Goal: Task Accomplishment & Management: Manage account settings

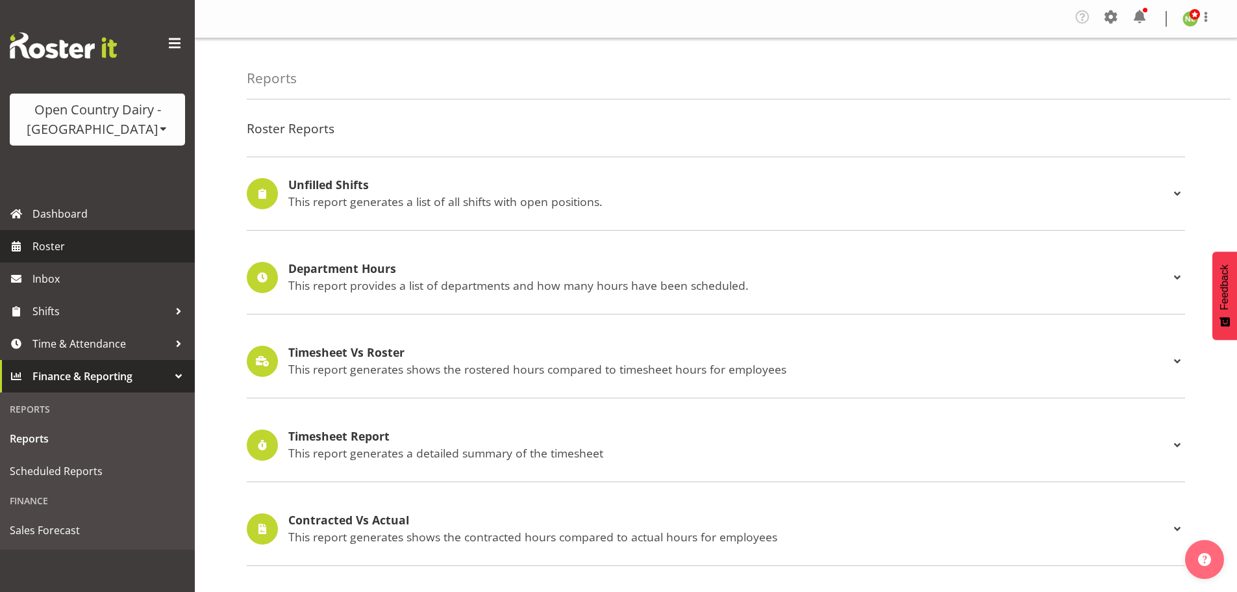
select select "month"
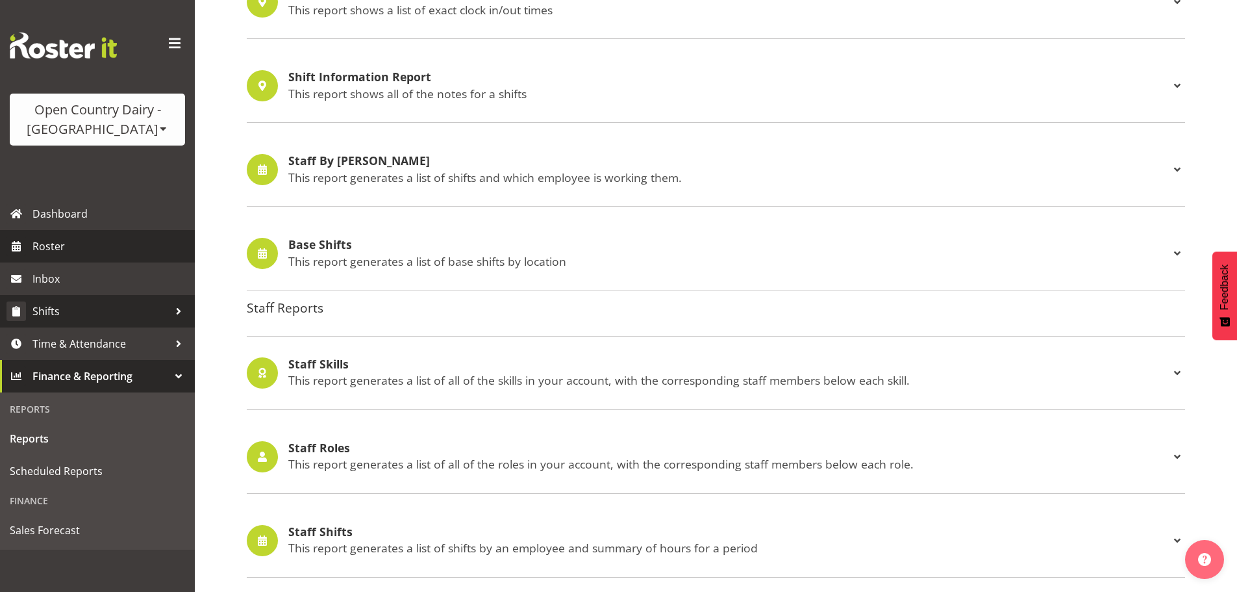
scroll to position [862, 0]
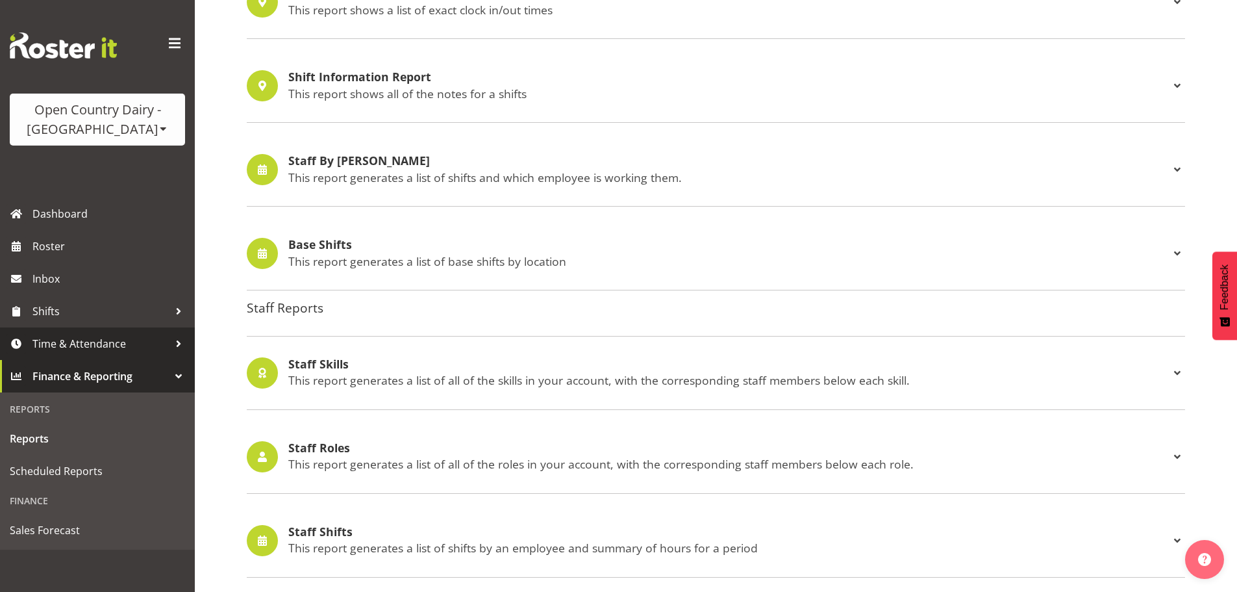
click at [55, 345] on span "Time & Attendance" at bounding box center [100, 343] width 136 height 19
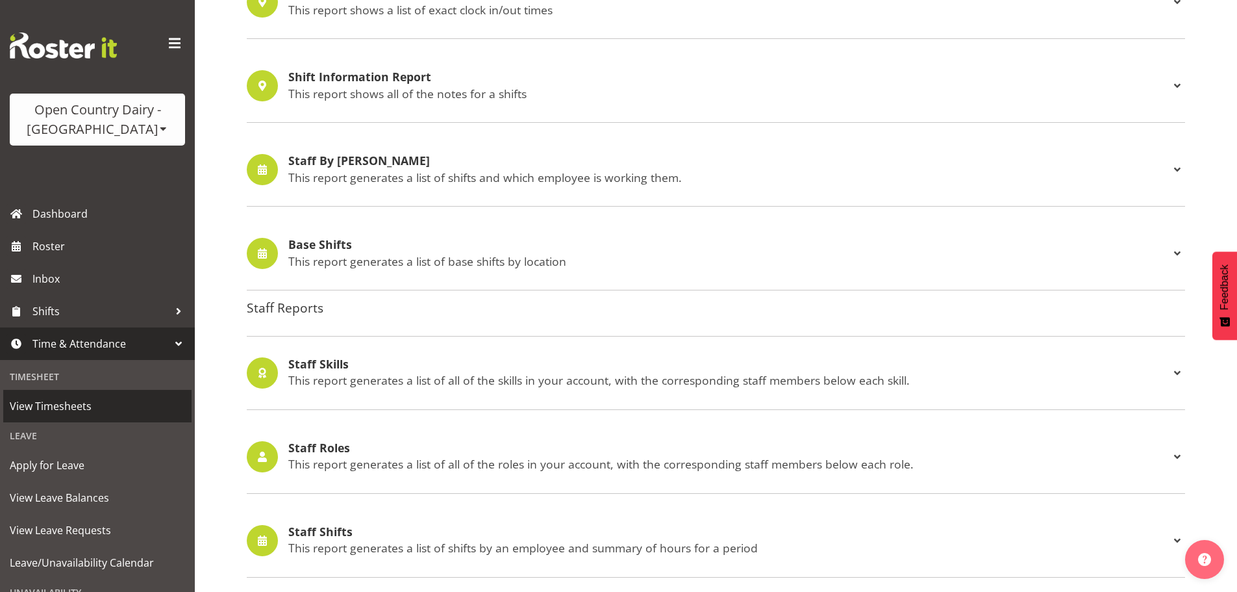
click at [77, 405] on span "View Timesheets" at bounding box center [97, 405] width 175 height 19
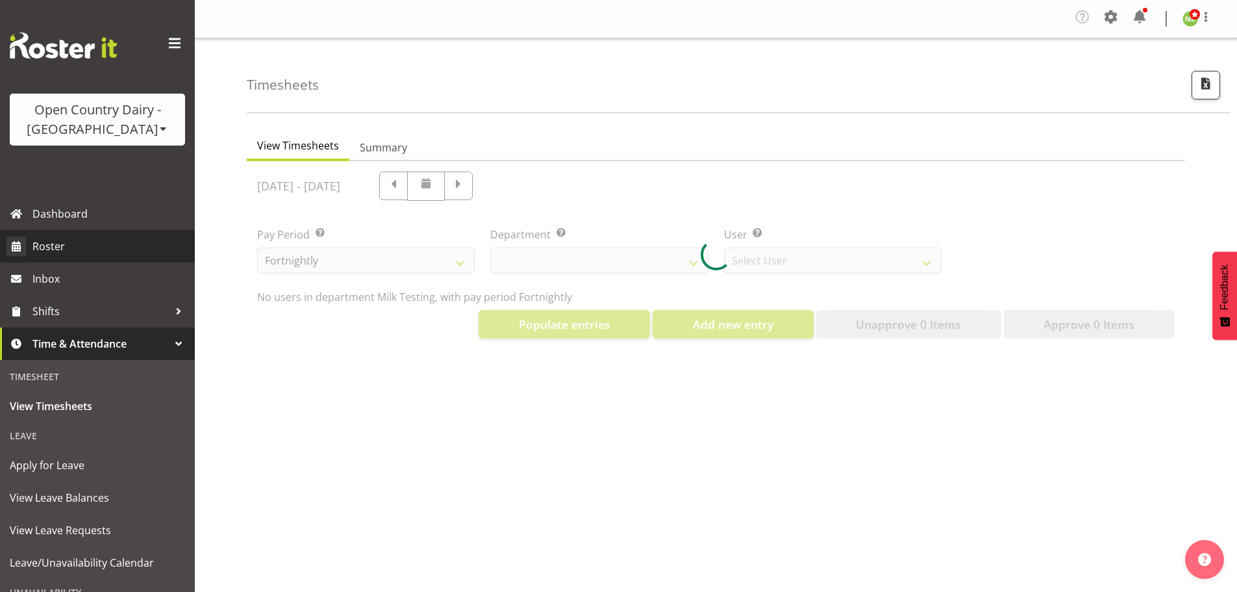
select select "733"
select select "7414"
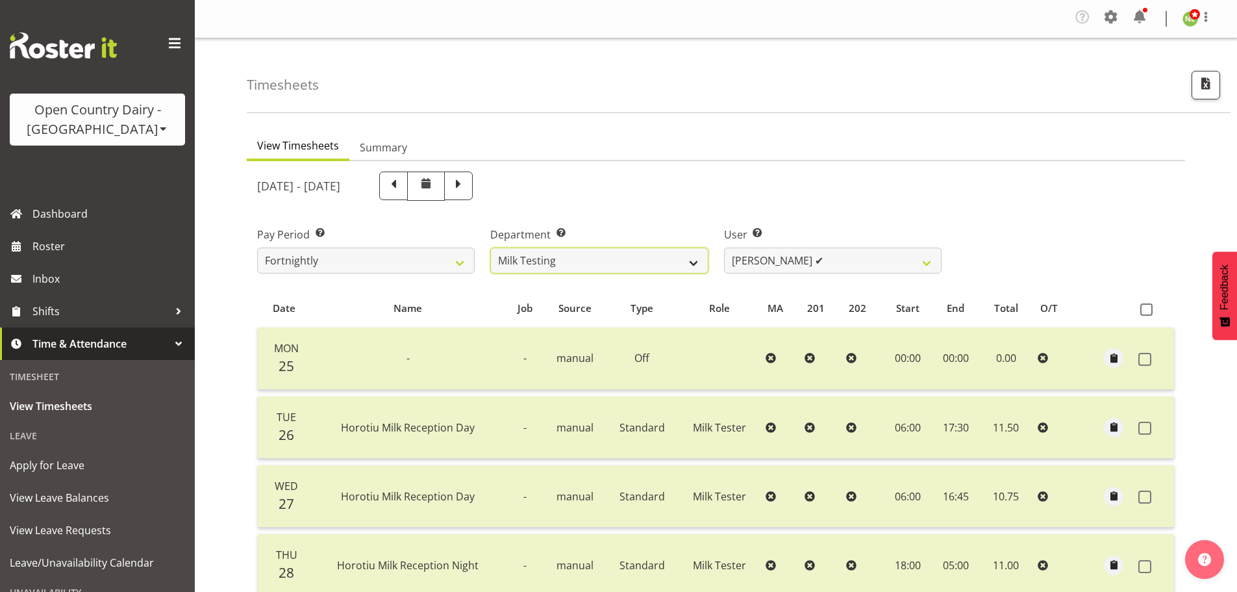
click at [524, 255] on select "701 702 703 704 705 706 707 708 709 710 711 712 713 714 715 716 717 718 719 720" at bounding box center [599, 260] width 218 height 26
select select "761"
click at [490, 247] on select "701 702 703 704 705 706 707 708 709 710 711 712 713 714 715 716 717 718 719 720" at bounding box center [599, 260] width 218 height 26
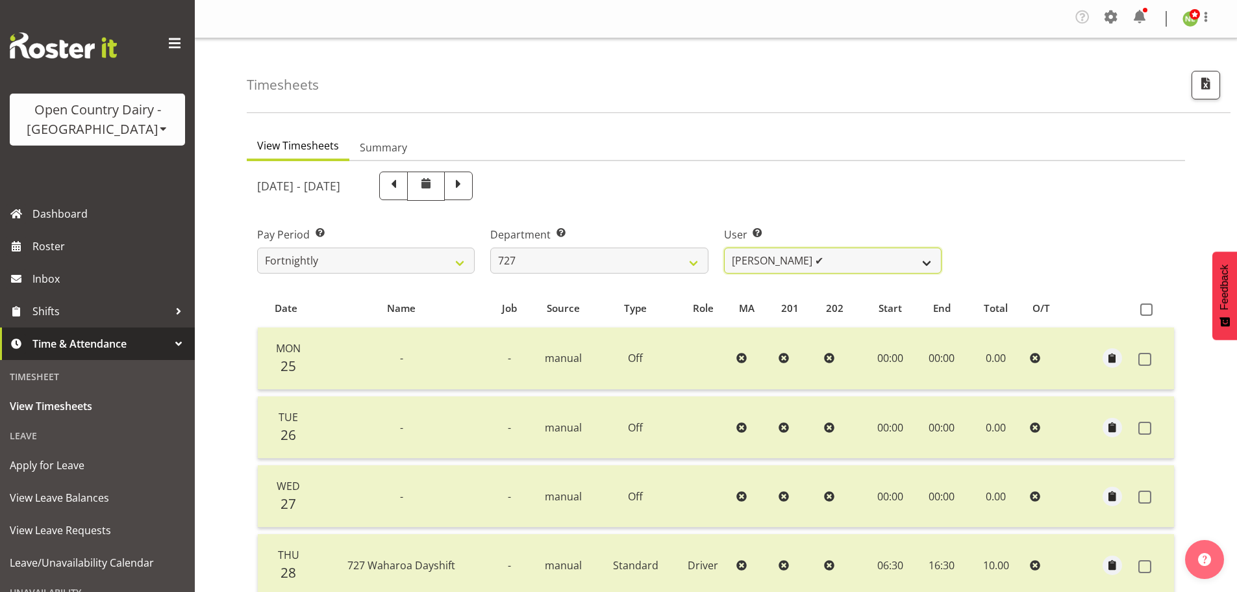
drag, startPoint x: 836, startPoint y: 258, endPoint x: 831, endPoint y: 271, distance: 13.1
click at [835, 258] on select "[PERSON_NAME] ✔ [PERSON_NAME] ✔ [PERSON_NAME] ✔" at bounding box center [833, 260] width 218 height 26
select select "11012"
click at [724, 247] on select "[PERSON_NAME] ✔ [PERSON_NAME] ✔ [PERSON_NAME] ✔" at bounding box center [833, 260] width 218 height 26
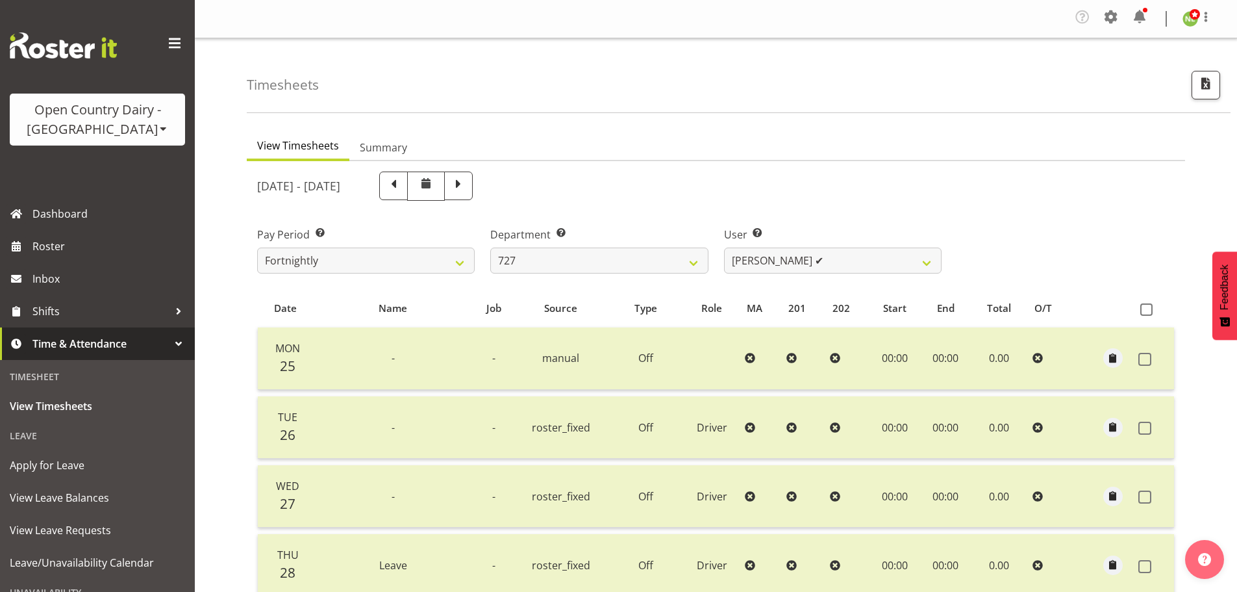
drag, startPoint x: 479, startPoint y: 184, endPoint x: 509, endPoint y: 199, distance: 33.7
click at [402, 184] on span at bounding box center [393, 184] width 17 height 17
select select
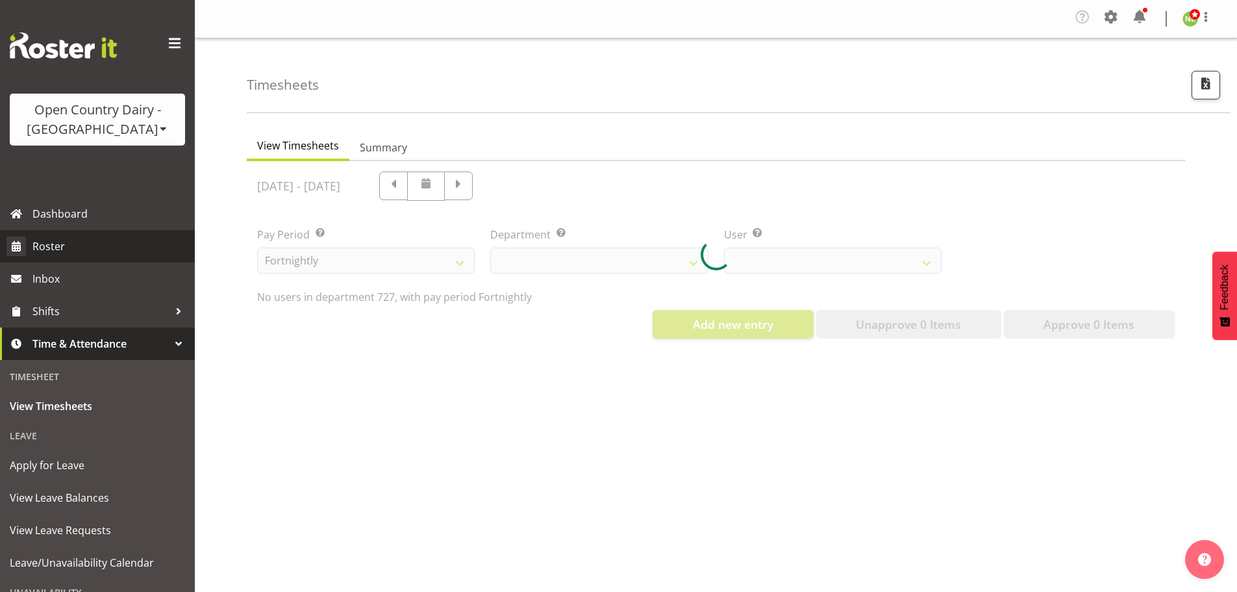
select select "761"
select select "11012"
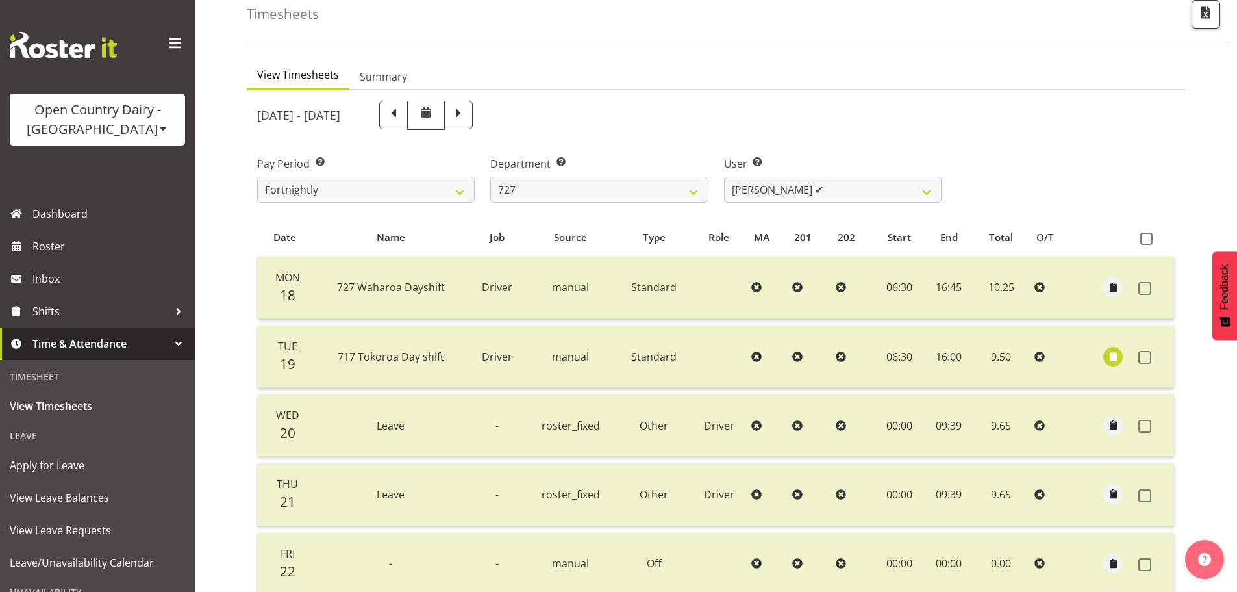
scroll to position [260, 0]
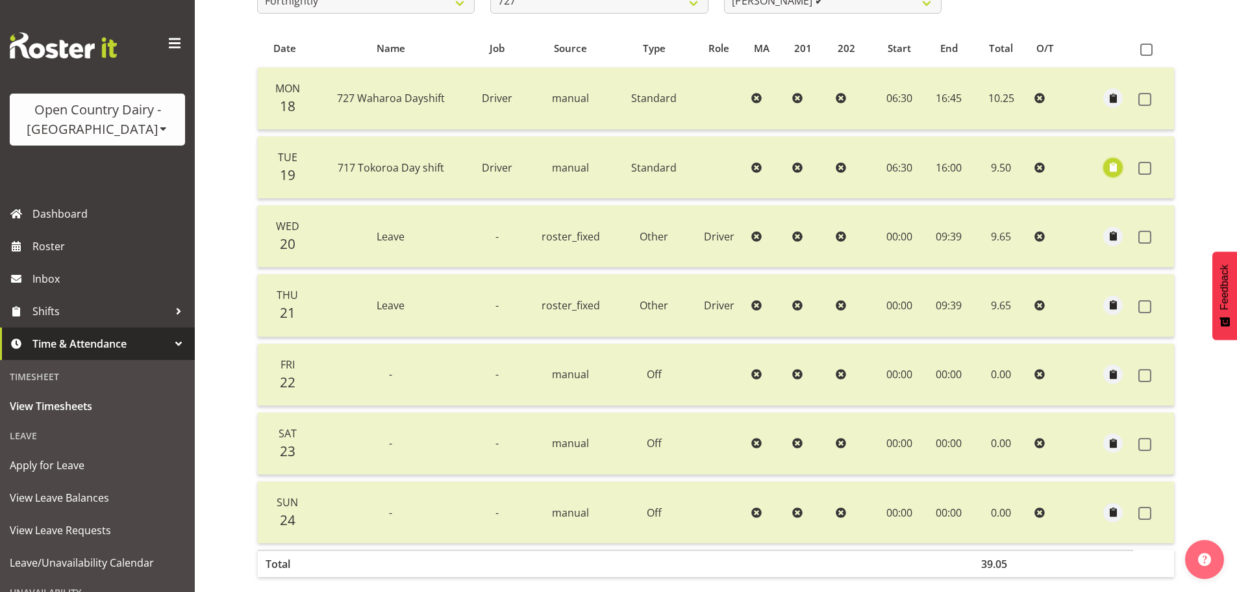
click at [1116, 171] on span "button" at bounding box center [1113, 167] width 15 height 15
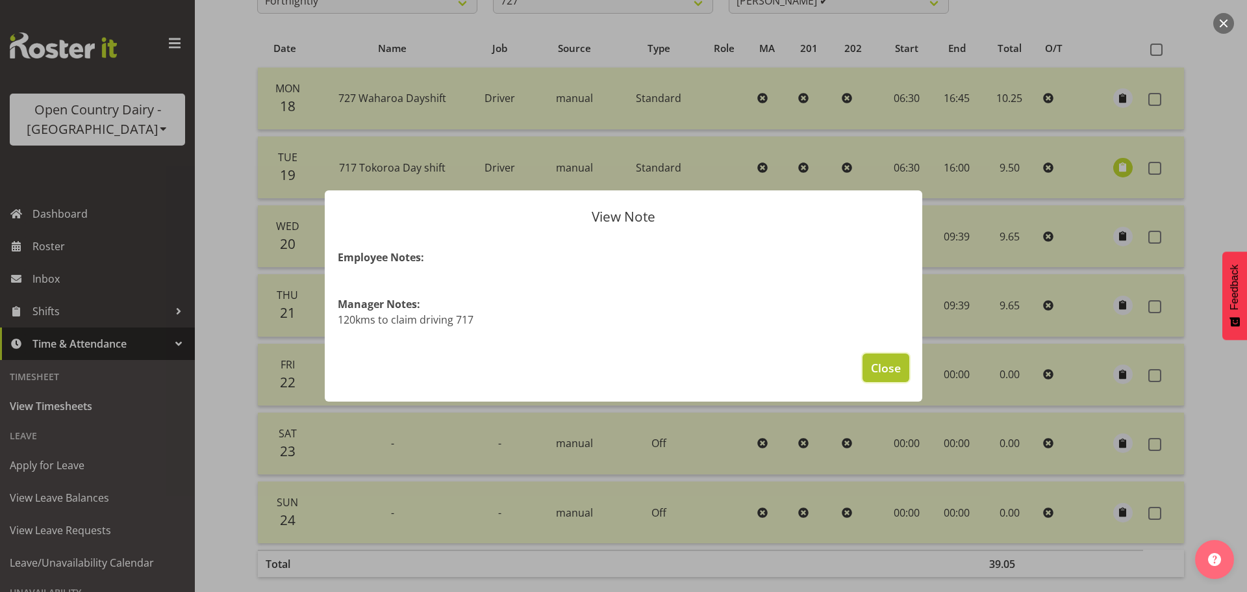
click at [889, 368] on span "Close" at bounding box center [886, 367] width 30 height 17
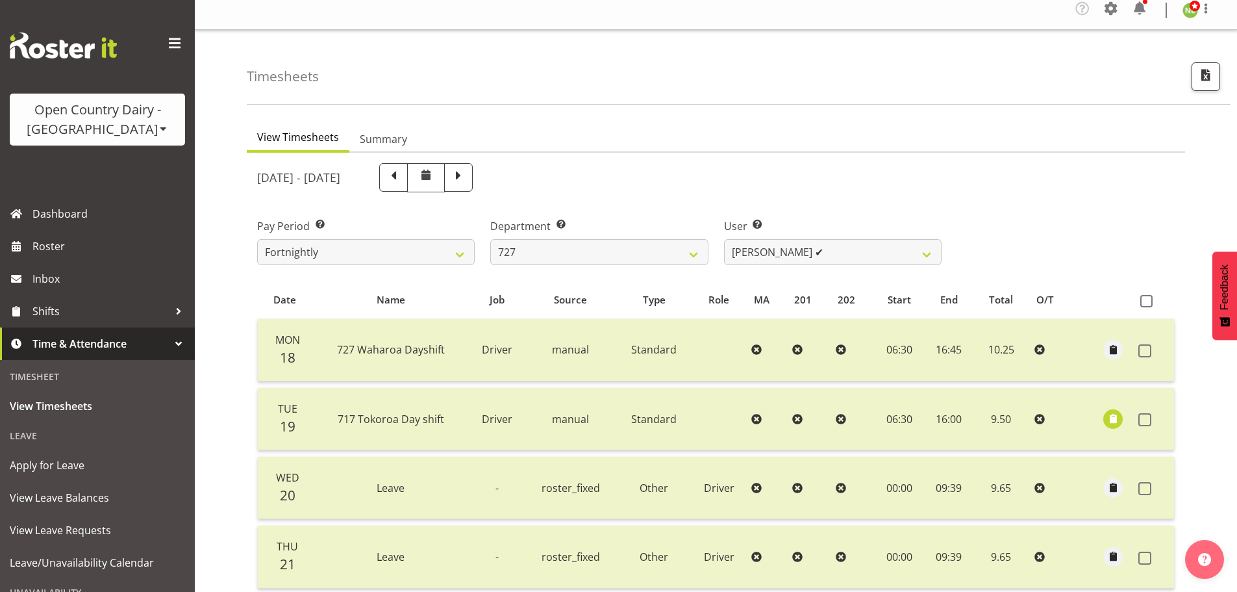
scroll to position [0, 0]
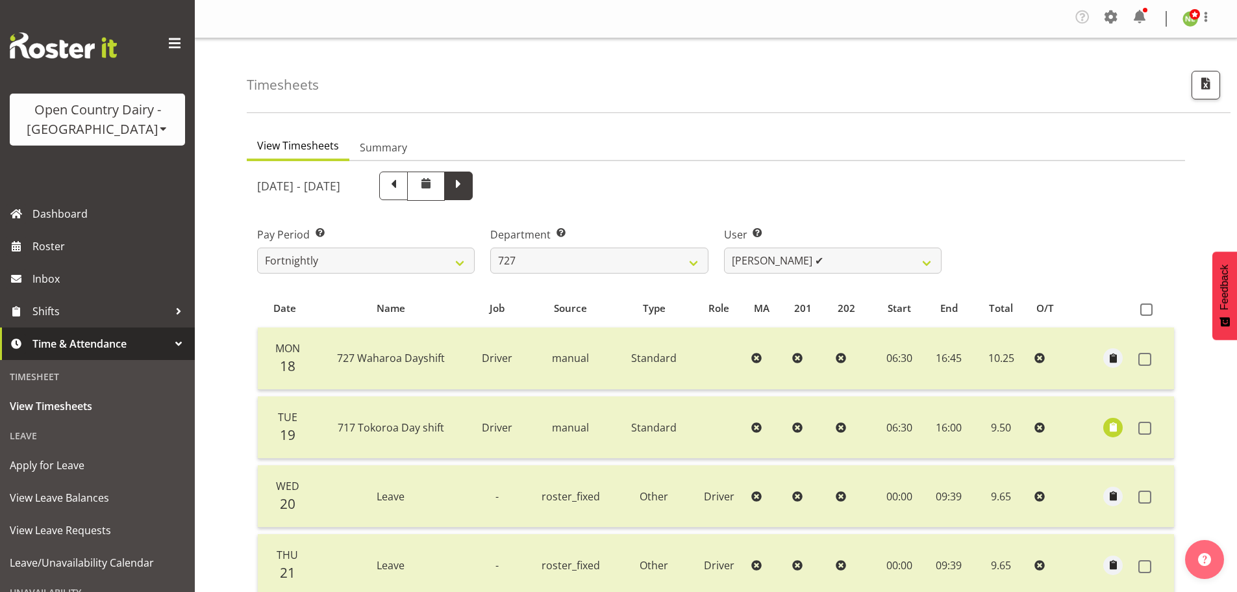
click at [467, 181] on span at bounding box center [458, 184] width 17 height 17
select select
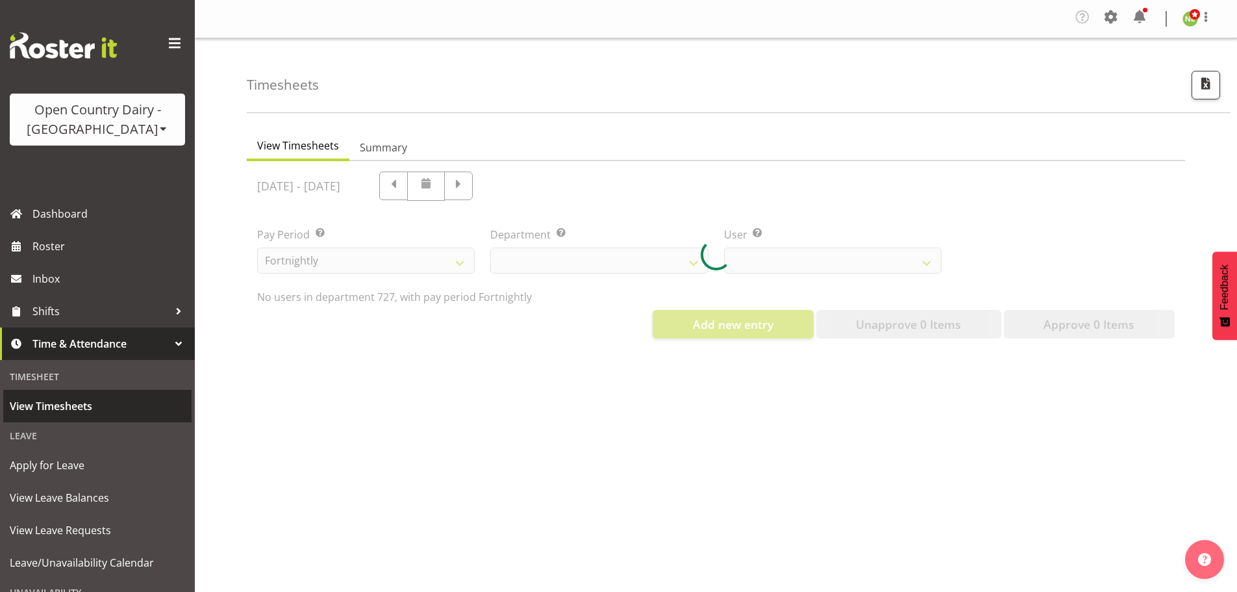
select select "761"
select select "11012"
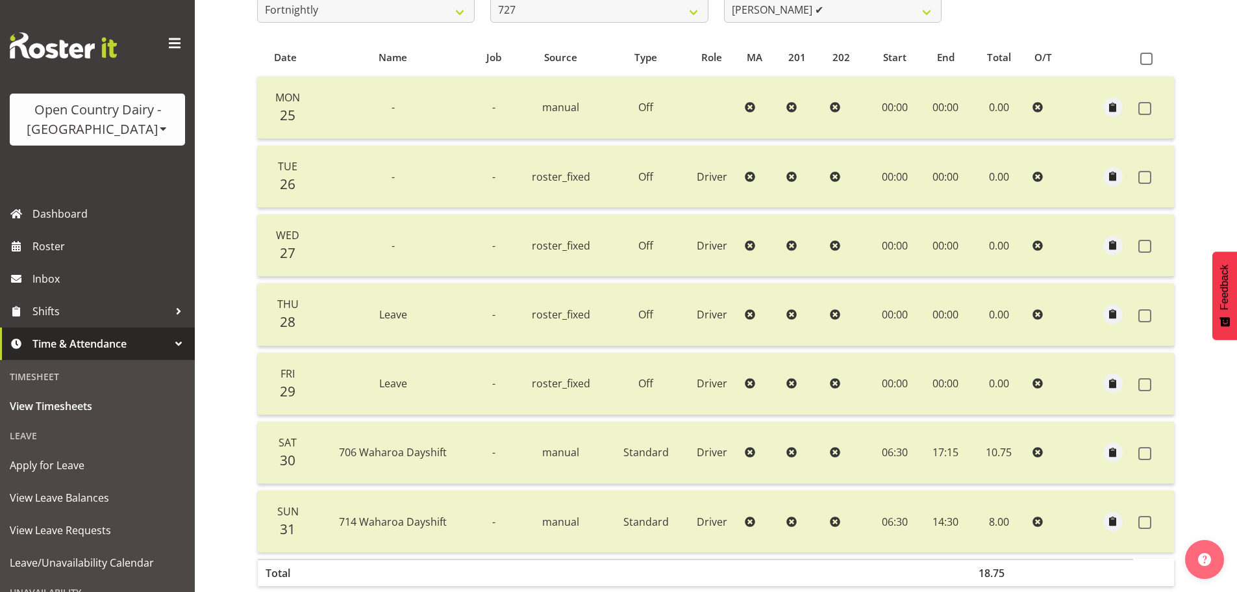
scroll to position [260, 0]
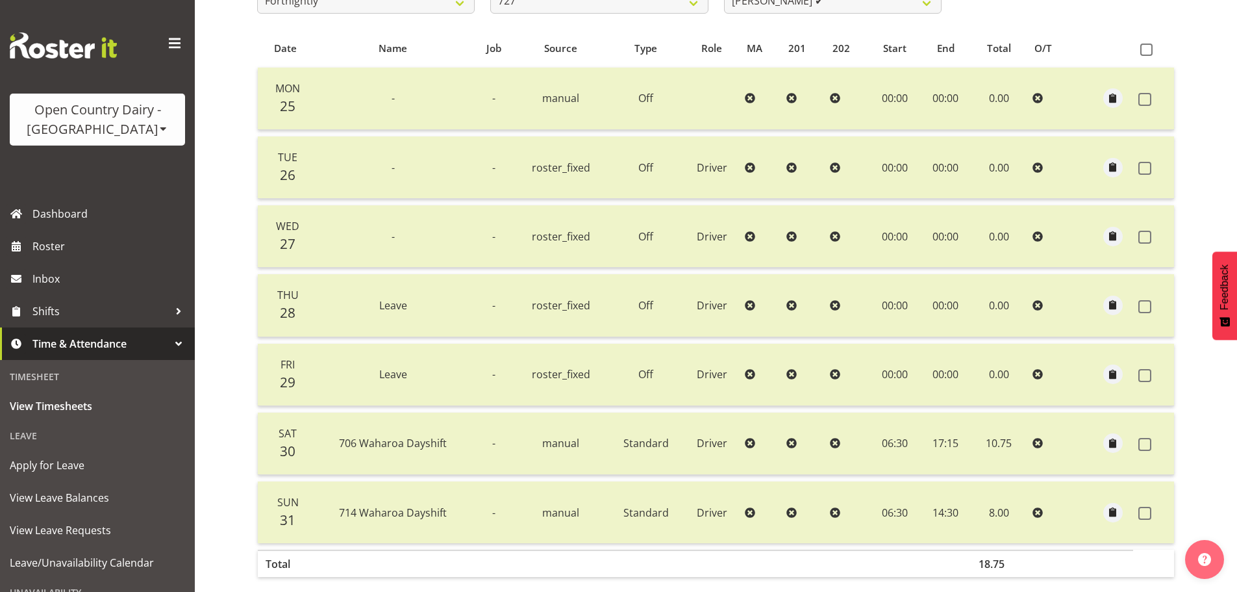
click at [228, 307] on div "Timesheets View Timesheets Summary [DATE] - [DATE] Pay Period Select which pay …" at bounding box center [716, 214] width 1042 height 870
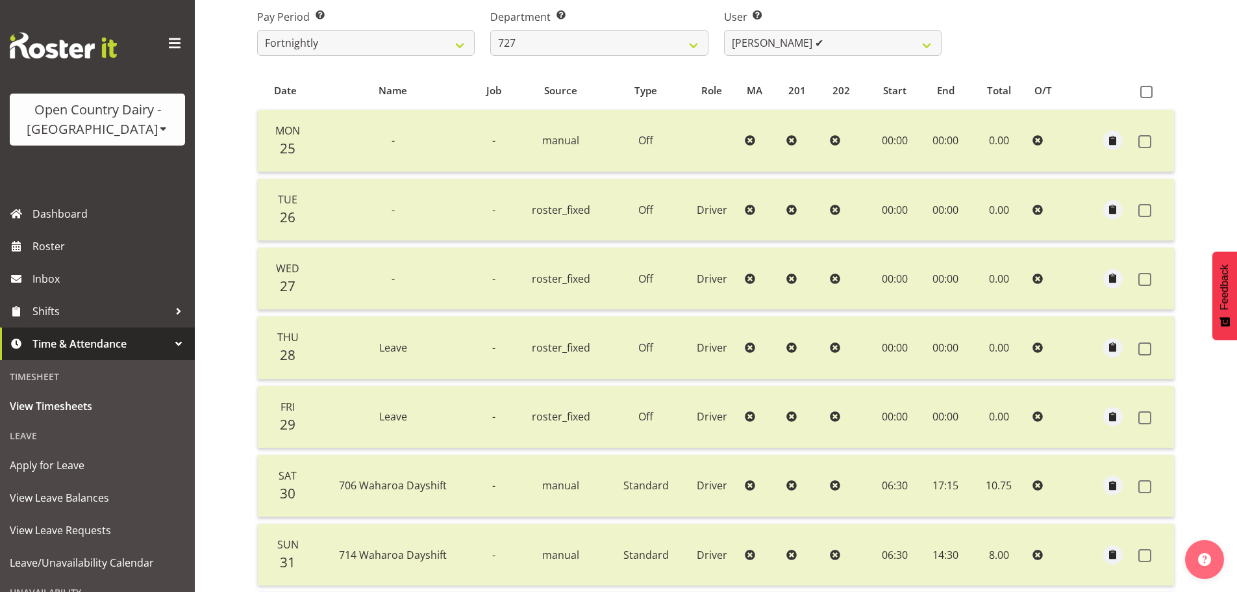
scroll to position [195, 0]
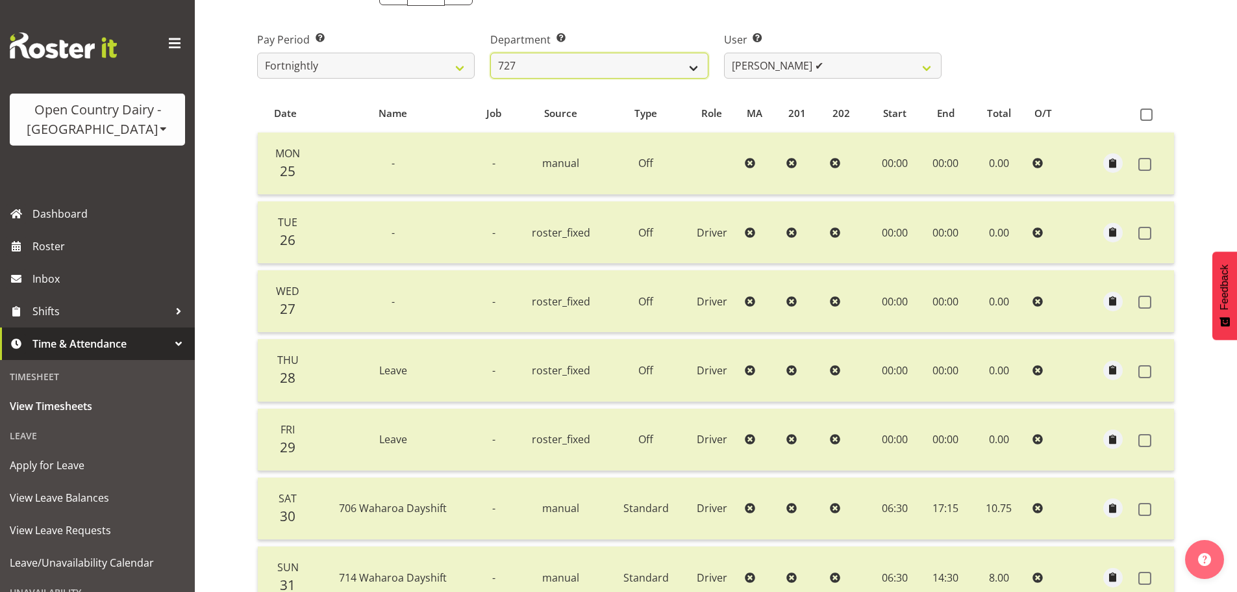
click at [593, 70] on select "701 702 703 704 705 706 707 708 709 710 711 712 713 714 715 716 717 718 719 720" at bounding box center [599, 66] width 218 height 26
select select "898"
click at [490, 53] on select "701 702 703 704 705 706 707 708 709 710 711 712 713 714 715 716 717 718 719 720" at bounding box center [599, 66] width 218 height 26
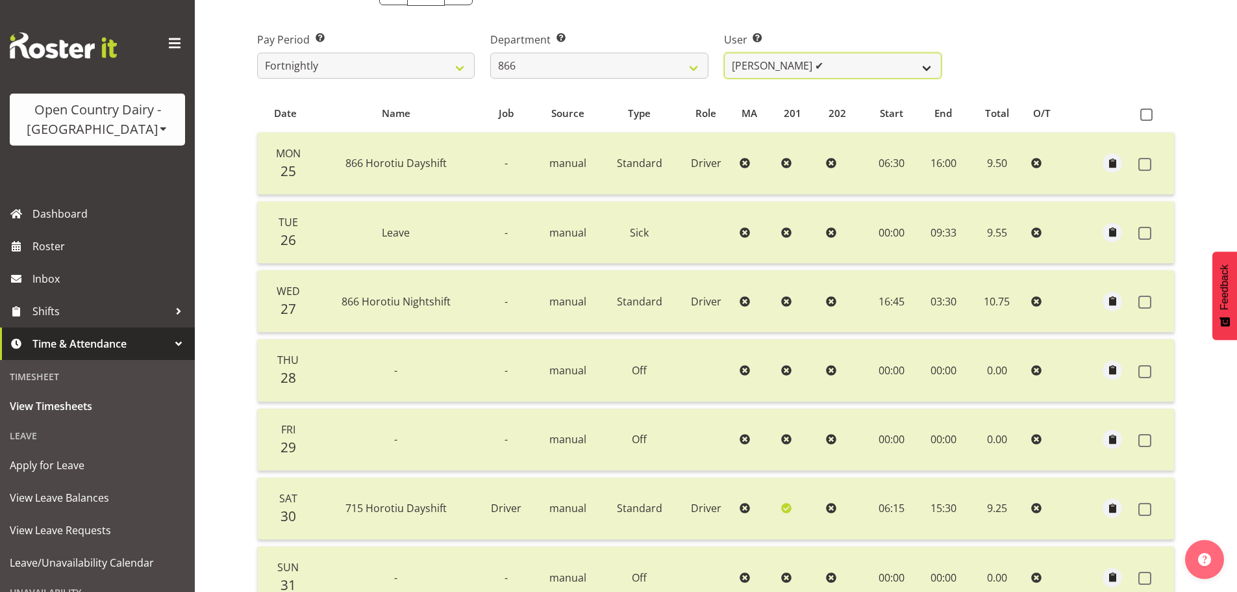
click at [805, 66] on select "[PERSON_NAME] ✔ [PERSON_NAME] ✔ [PERSON_NAME] ✔ [PERSON_NAME] ✔" at bounding box center [833, 66] width 218 height 26
select select "11211"
click at [724, 53] on select "[PERSON_NAME] ✔ [PERSON_NAME] ✔ [PERSON_NAME] ✔ [PERSON_NAME] ✔" at bounding box center [833, 66] width 218 height 26
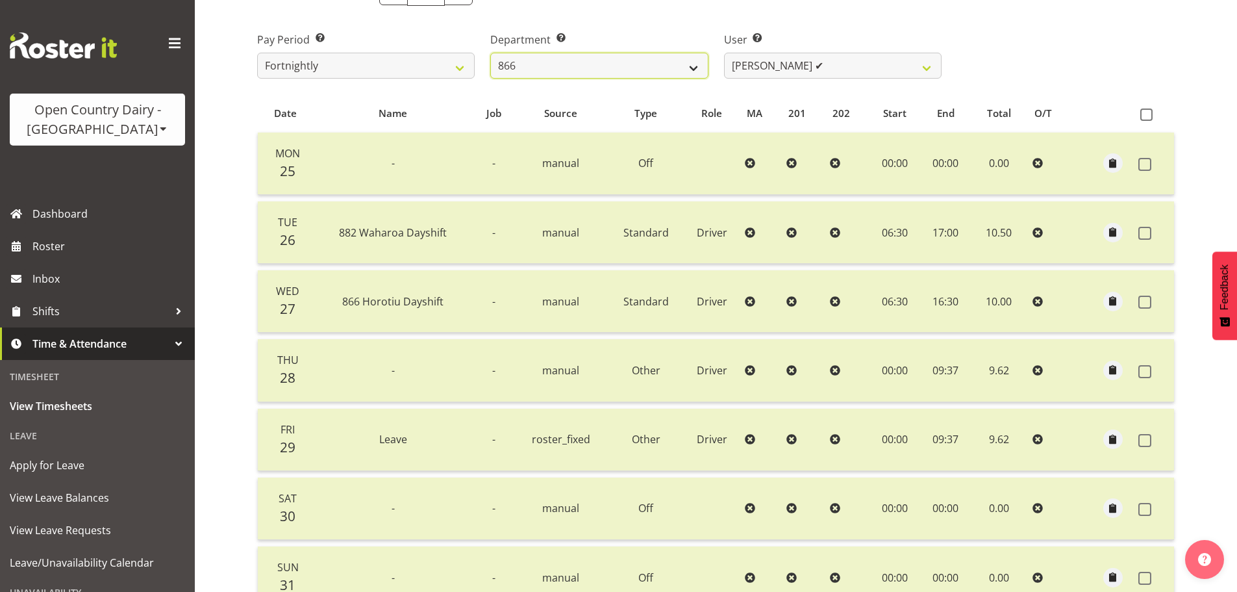
click at [542, 69] on select "701 702 703 704 705 706 707 708 709 710 711 712 713 714 715 716 717 718 719 720" at bounding box center [599, 66] width 218 height 26
select select "763"
click at [490, 53] on select "701 702 703 704 705 706 707 708 709 710 711 712 713 714 715 716 717 718 719 720" at bounding box center [599, 66] width 218 height 26
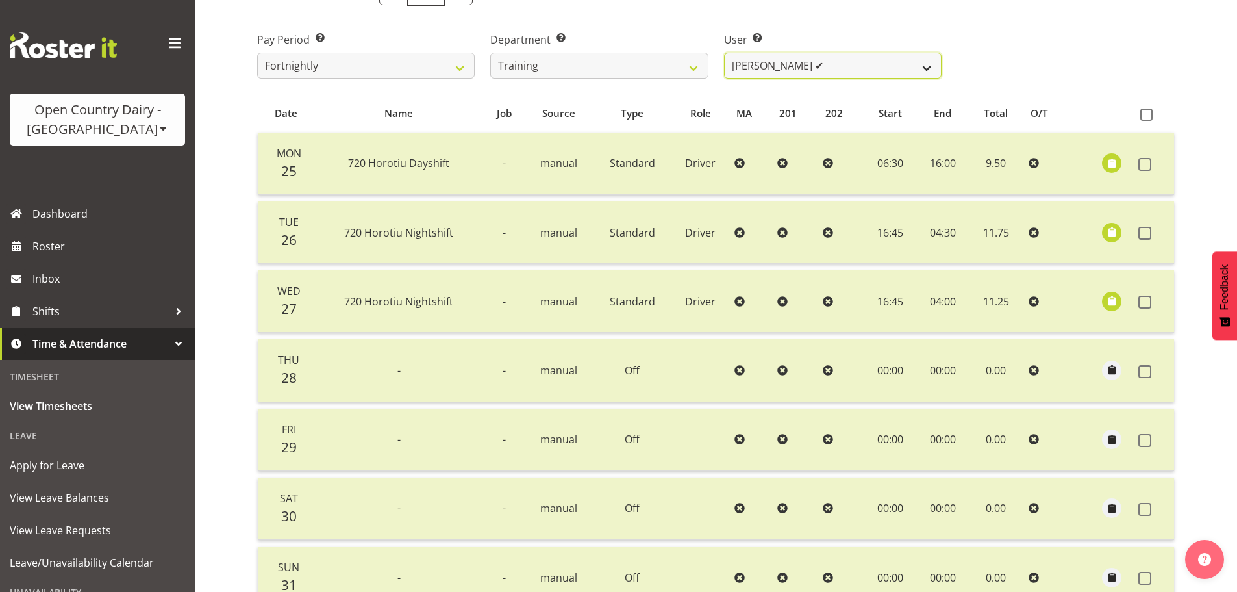
click at [777, 72] on select "[PERSON_NAME] ✔ [PERSON_NAME] ([PERSON_NAME]) ✔ [PERSON_NAME] ❌ [PERSON_NAME] ✔…" at bounding box center [833, 66] width 218 height 26
select select "11242"
click at [724, 53] on select "[PERSON_NAME] ✔ [PERSON_NAME] ([PERSON_NAME]) ✔ [PERSON_NAME] ❌ [PERSON_NAME] ✔…" at bounding box center [833, 66] width 218 height 26
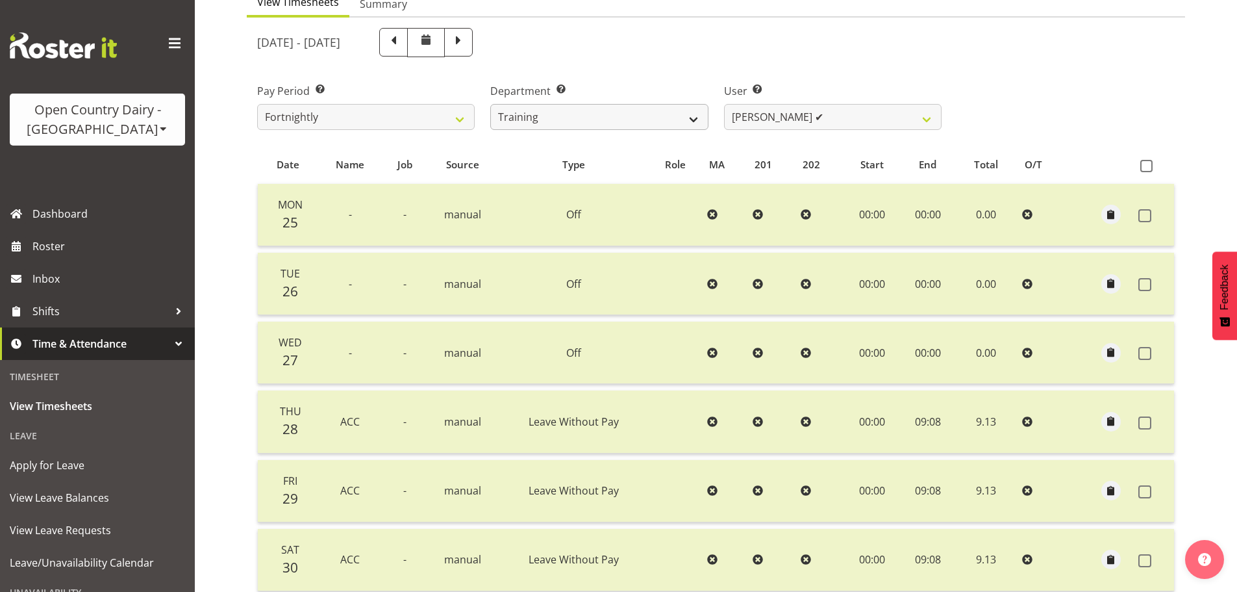
scroll to position [130, 0]
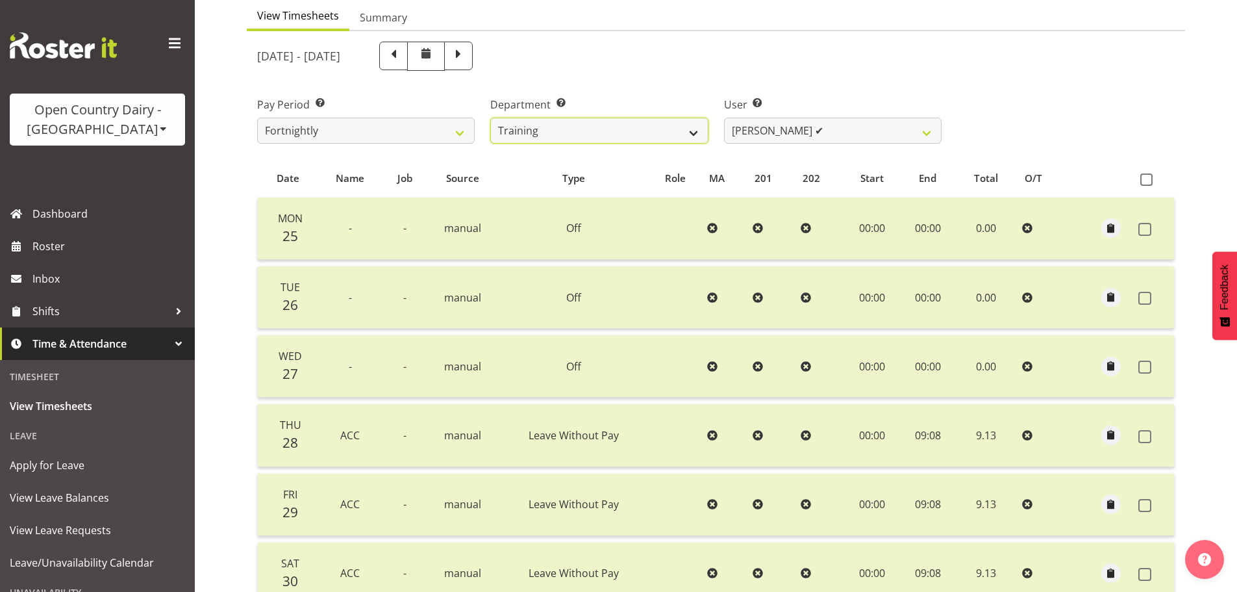
click at [586, 125] on select "701 702 703 704 705 706 707 708 709 710 711 712 713 714 715 716 717 718 719 720" at bounding box center [599, 131] width 218 height 26
select select "885"
click at [490, 118] on select "701 702 703 704 705 706 707 708 709 710 711 712 713 714 715 716 717 718 719 720" at bounding box center [599, 131] width 218 height 26
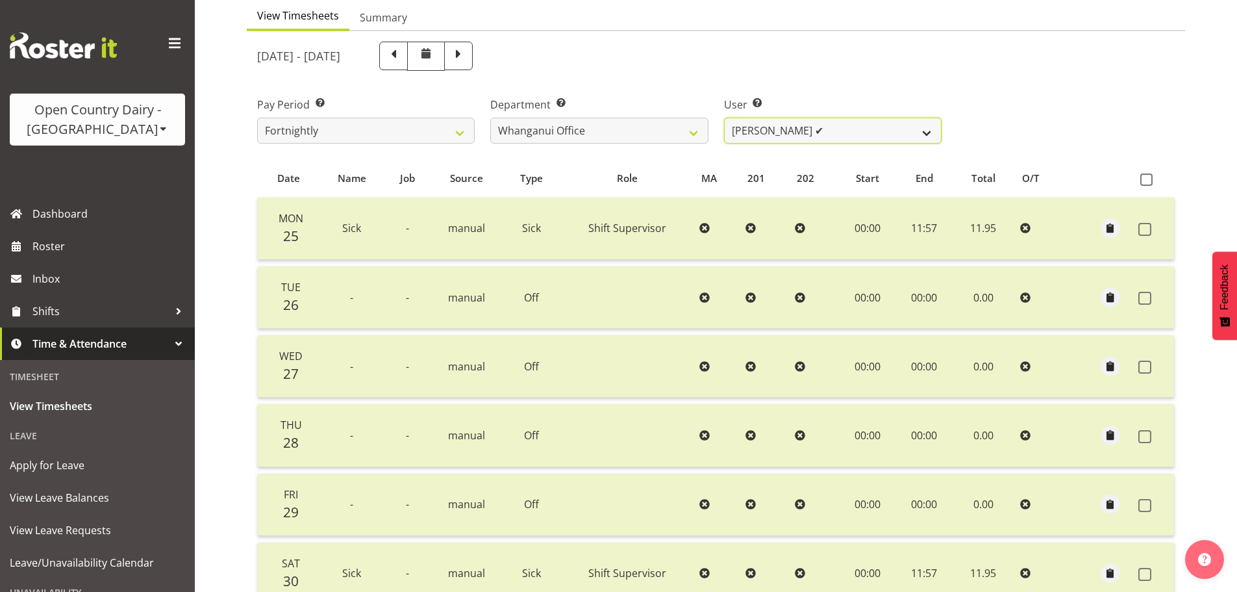
drag, startPoint x: 766, startPoint y: 127, endPoint x: 781, endPoint y: 142, distance: 20.2
click at [767, 127] on select "[PERSON_NAME] ✔ [PERSON_NAME][GEOGRAPHIC_DATA] ✔ [PERSON_NAME] ✔ [PERSON_NAME] …" at bounding box center [833, 131] width 218 height 26
select select "7445"
click at [724, 118] on select "[PERSON_NAME] ✔ [PERSON_NAME][GEOGRAPHIC_DATA] ✔ [PERSON_NAME] ✔ [PERSON_NAME] …" at bounding box center [833, 131] width 218 height 26
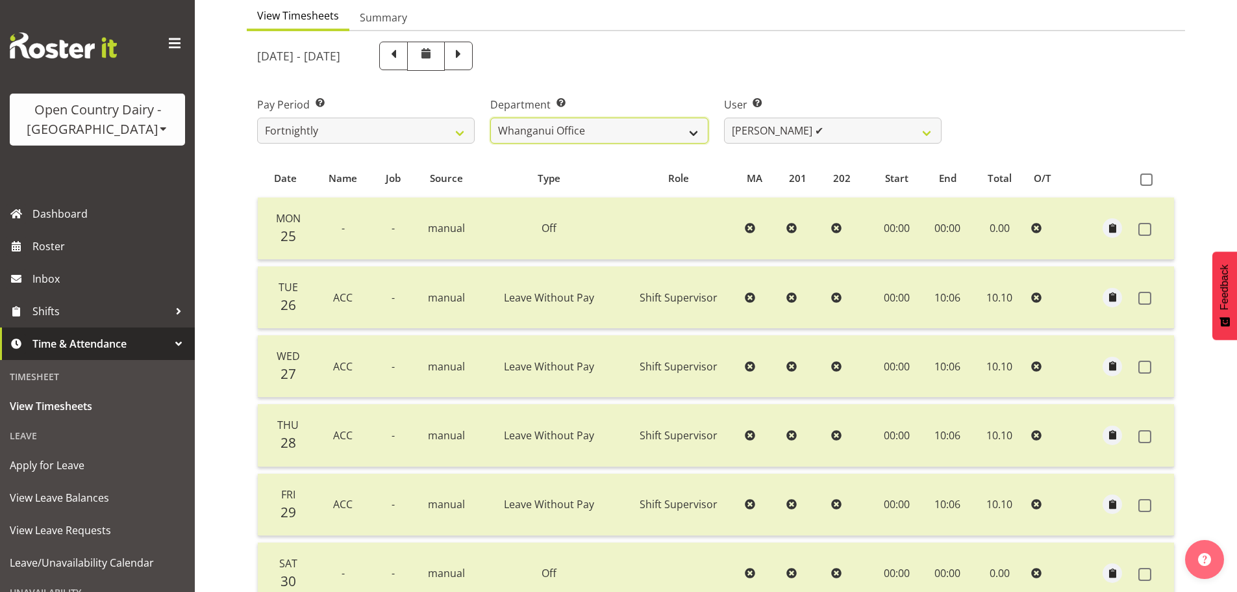
click at [581, 138] on select "701 702 703 704 705 706 707 708 709 710 711 712 713 714 715 716 717 718 719 720" at bounding box center [599, 131] width 218 height 26
select select "735"
click at [490, 118] on select "701 702 703 704 705 706 707 708 709 710 711 712 713 714 715 716 717 718 719 720" at bounding box center [599, 131] width 218 height 26
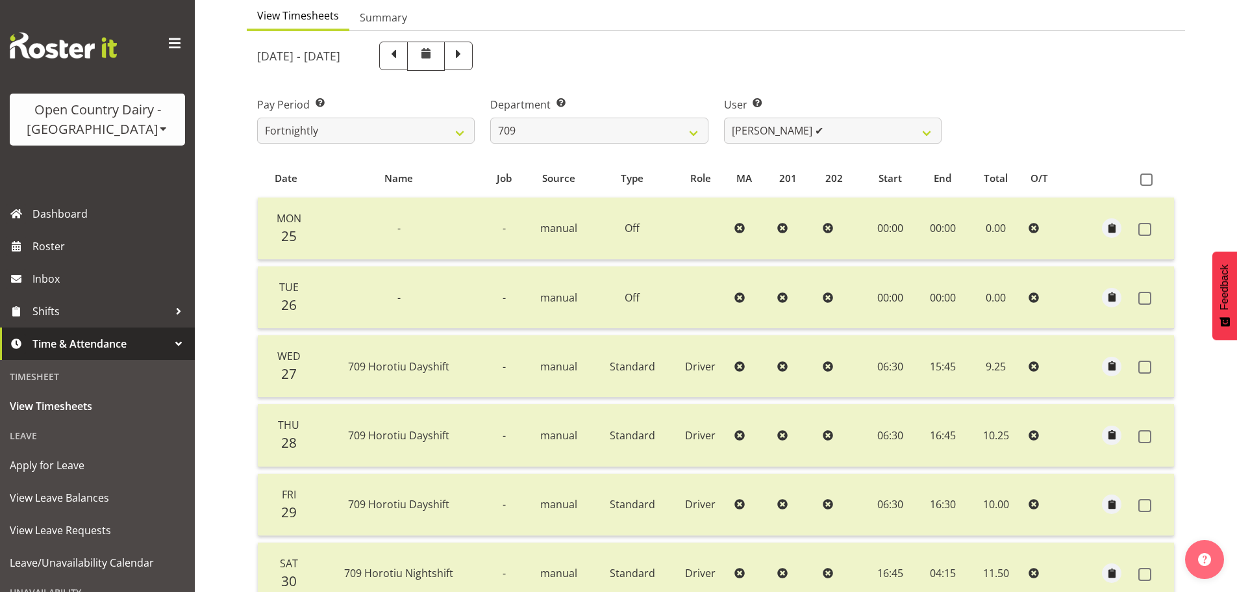
click at [801, 132] on div "[DATE] - [DATE] Pay Period Select which pay period you would like to view. Fort…" at bounding box center [716, 396] width 918 height 724
click at [801, 132] on select "[PERSON_NAME] ✔ [PERSON_NAME] ✔ [PERSON_NAME] ✔ [PERSON_NAME] ✔" at bounding box center [833, 131] width 218 height 26
select select "9890"
click at [724, 118] on select "[PERSON_NAME] ✔ [PERSON_NAME] ✔ [PERSON_NAME] ✔ [PERSON_NAME] ✔" at bounding box center [833, 131] width 218 height 26
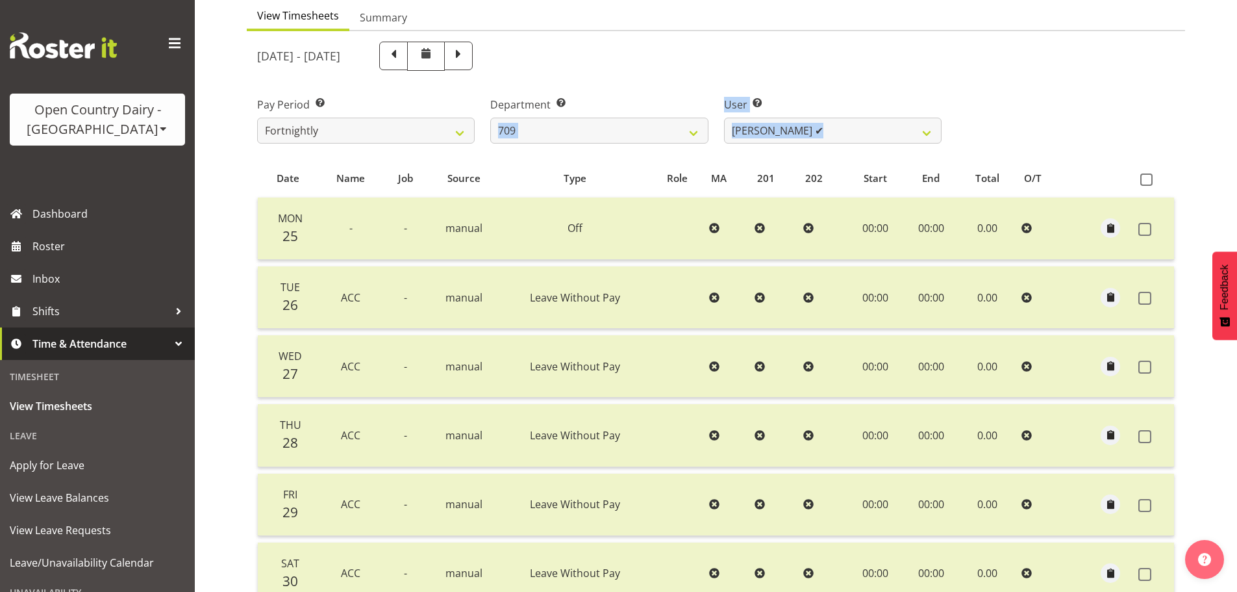
click at [584, 151] on div "[DATE] - [DATE] Pay Period Select which pay period you would like to view. Fort…" at bounding box center [716, 396] width 918 height 724
click at [600, 119] on select "701 702 703 704 705 706 707 708 709 710 711 712 713 714 715 716 717 718 719 720" at bounding box center [599, 131] width 218 height 26
select select "802"
click at [490, 118] on select "701 702 703 704 705 706 707 708 709 710 711 712 713 714 715 716 717 718 719 720" at bounding box center [599, 131] width 218 height 26
select select "8160"
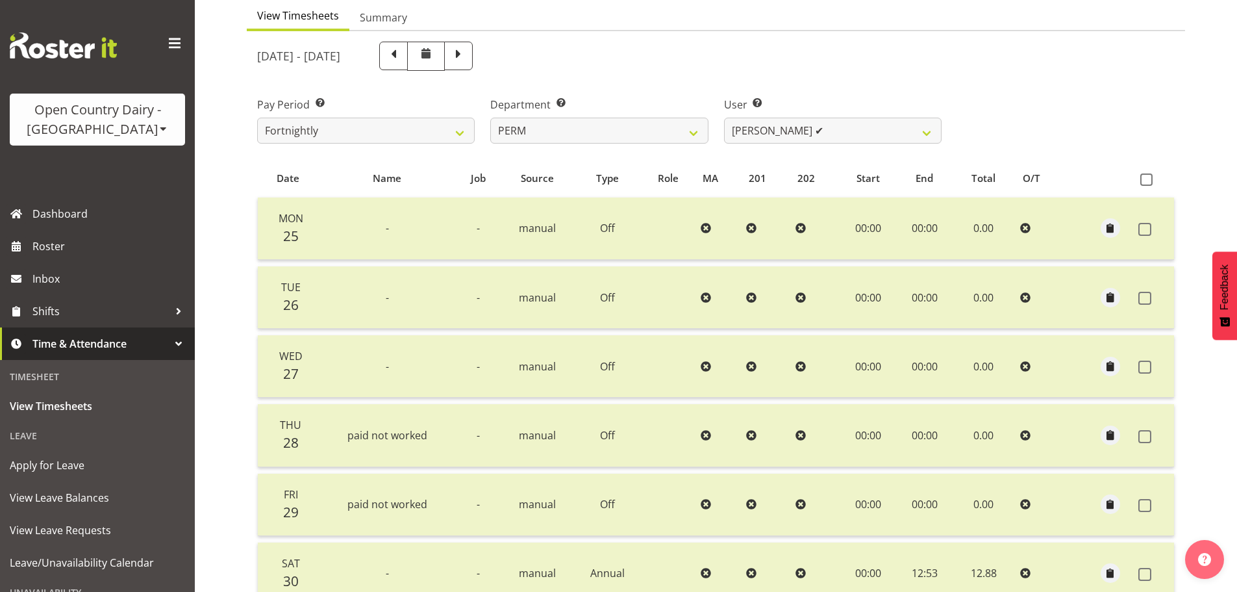
click at [827, 136] on div "[DATE] - [DATE] Pay Period Select which pay period you would like to view. Fort…" at bounding box center [716, 396] width 918 height 724
click at [840, 132] on select "[PERSON_NAME] ✔ [PERSON_NAME] ✔ [PERSON_NAME] ✔ [PERSON_NAME] ✔ [PERSON_NAME] ✔…" at bounding box center [833, 131] width 218 height 26
click at [697, 102] on label "Department Select which department you would like to view." at bounding box center [599, 105] width 218 height 16
click at [568, 132] on select "701 702 703 704 705 706 707 708 709 710 711 712 713 714 715 716 717 718 719 720" at bounding box center [599, 131] width 218 height 26
select select "735"
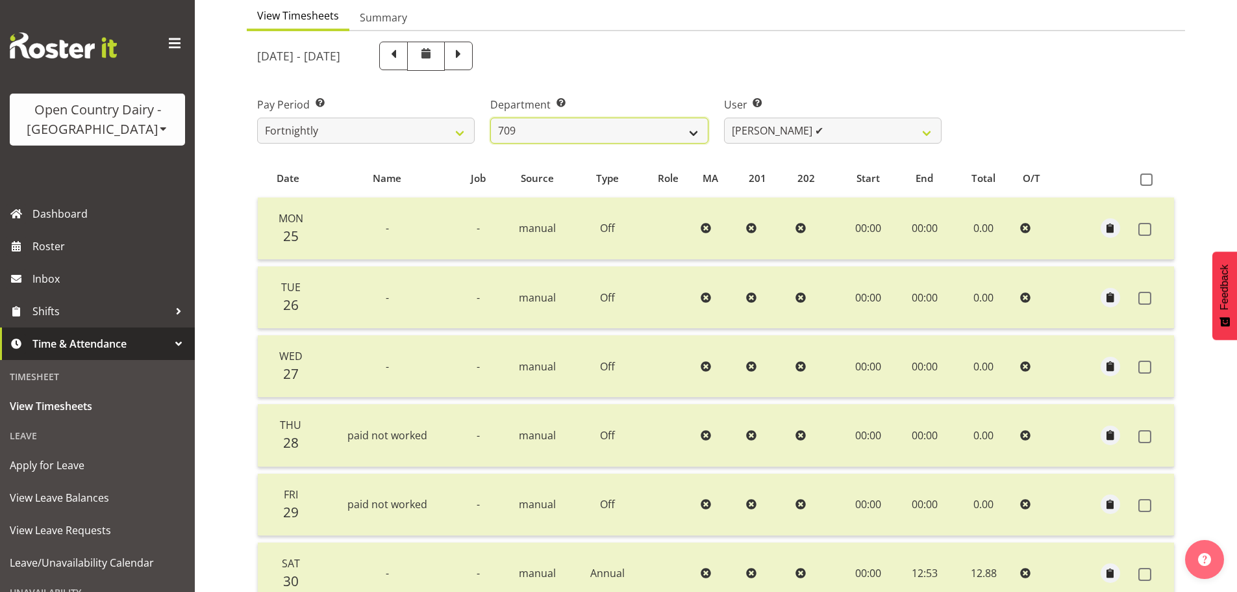
click at [490, 118] on select "701 702 703 704 705 706 707 708 709 710 711 712 713 714 715 716 717 718 719 720" at bounding box center [599, 131] width 218 height 26
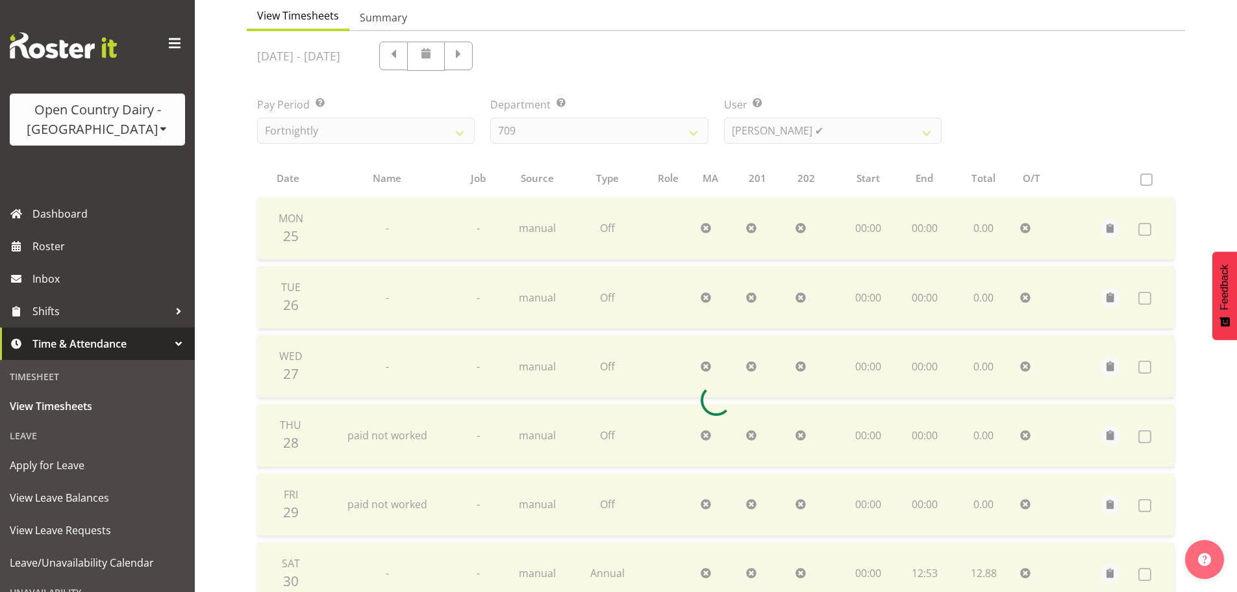
click at [788, 129] on div at bounding box center [716, 399] width 938 height 737
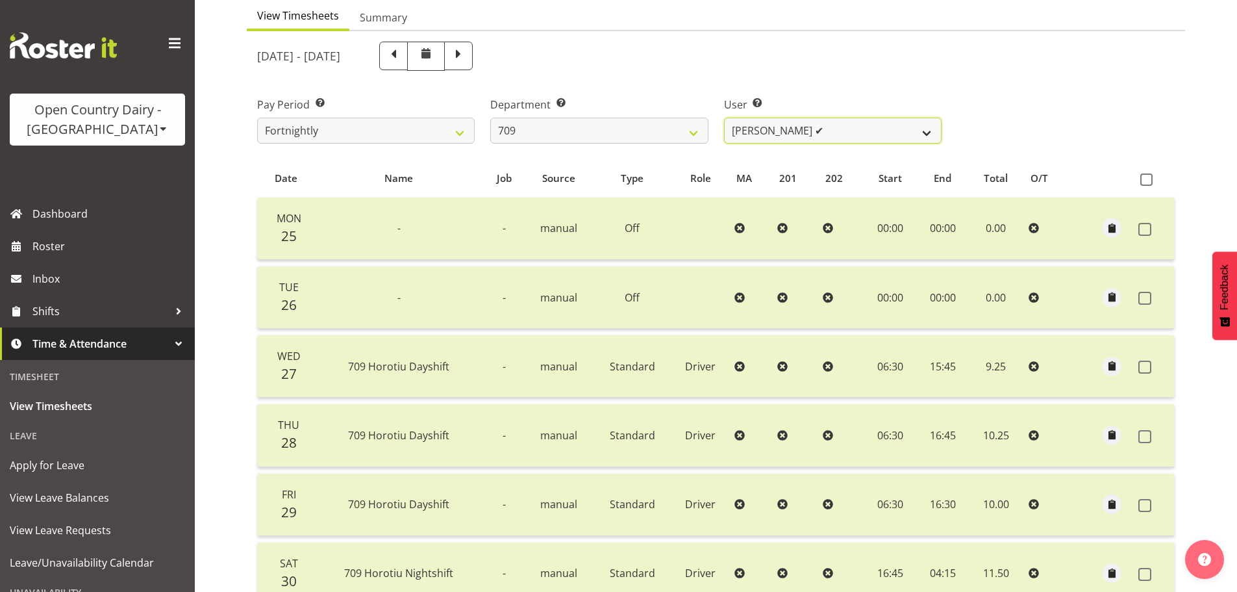
drag, startPoint x: 789, startPoint y: 130, endPoint x: 792, endPoint y: 142, distance: 12.1
click at [789, 130] on select "[PERSON_NAME] ✔ [PERSON_NAME] ✔ [PERSON_NAME] ✔ [PERSON_NAME] ✔" at bounding box center [833, 131] width 218 height 26
select select "9890"
click at [724, 118] on select "[PERSON_NAME] ✔ [PERSON_NAME] ✔ [PERSON_NAME] ✔ [PERSON_NAME] ✔" at bounding box center [833, 131] width 218 height 26
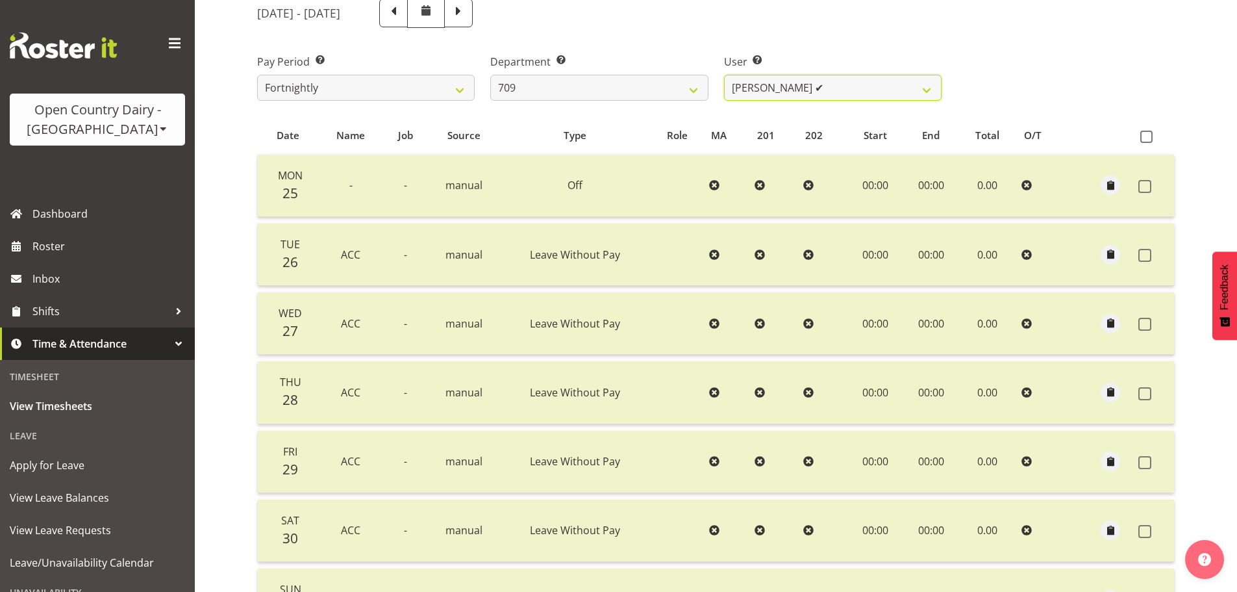
scroll to position [195, 0]
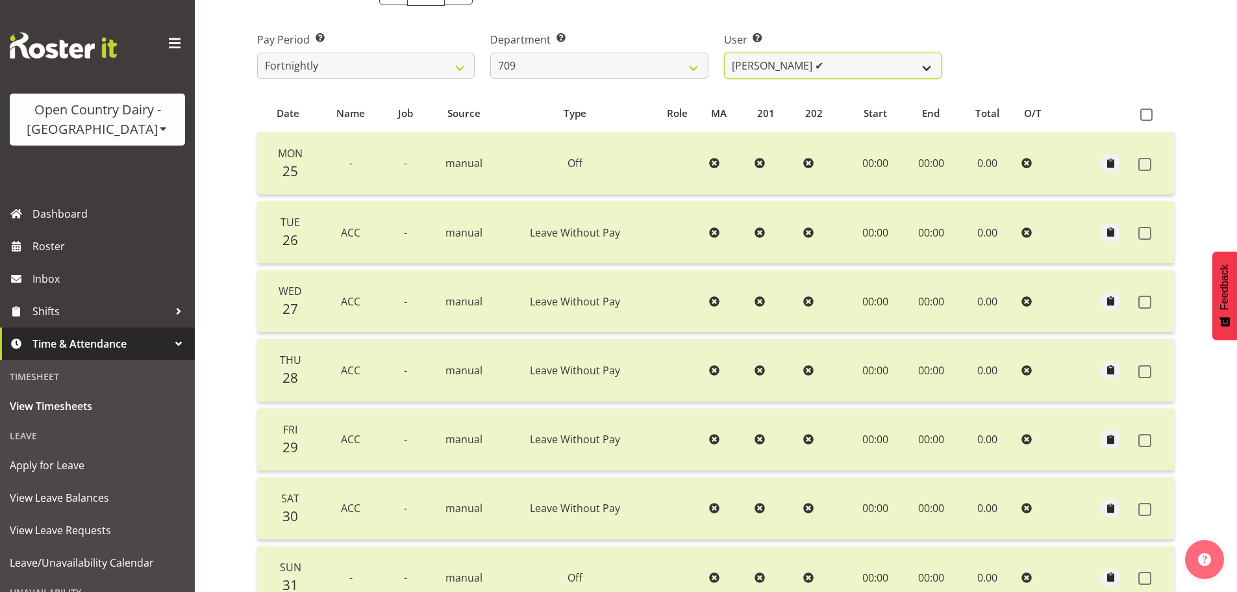
click at [789, 69] on select "[PERSON_NAME] ✔ [PERSON_NAME] ✔ [PERSON_NAME] ✔ [PERSON_NAME] ✔" at bounding box center [833, 66] width 218 height 26
click at [584, 63] on select "701 702 703 704 705 706 707 708 709 710 711 712 713 714 715 716 717 718 719 720" at bounding box center [599, 66] width 218 height 26
select select "802"
click at [490, 53] on select "701 702 703 704 705 706 707 708 709 710 711 712 713 714 715 716 717 718 719 720" at bounding box center [599, 66] width 218 height 26
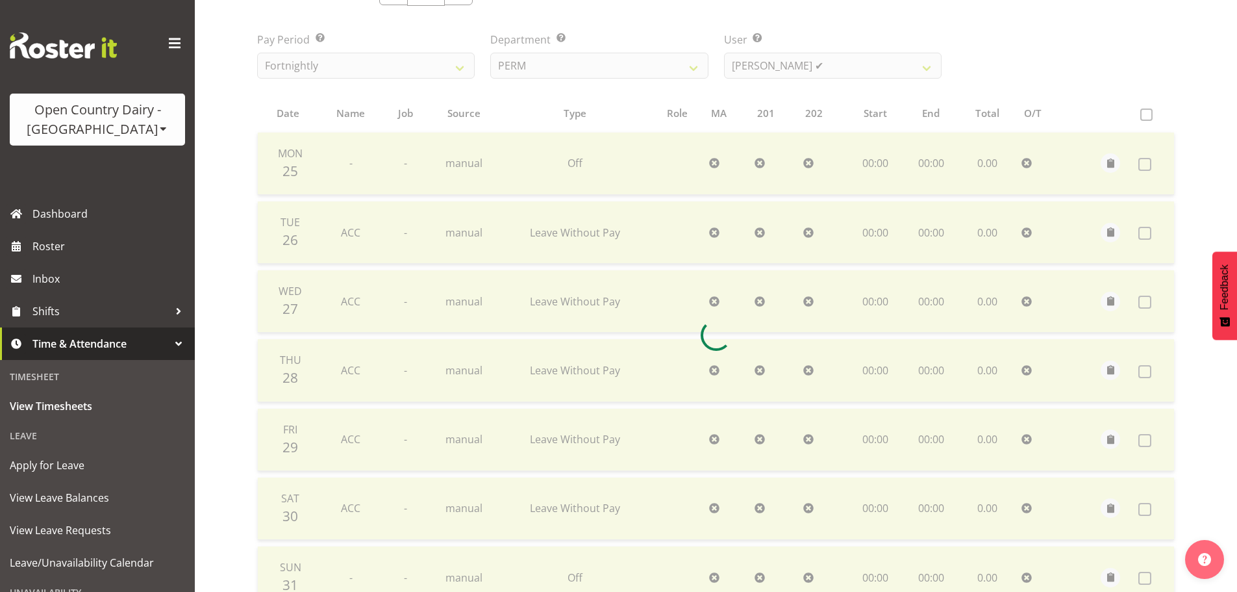
click at [792, 62] on div at bounding box center [716, 334] width 938 height 737
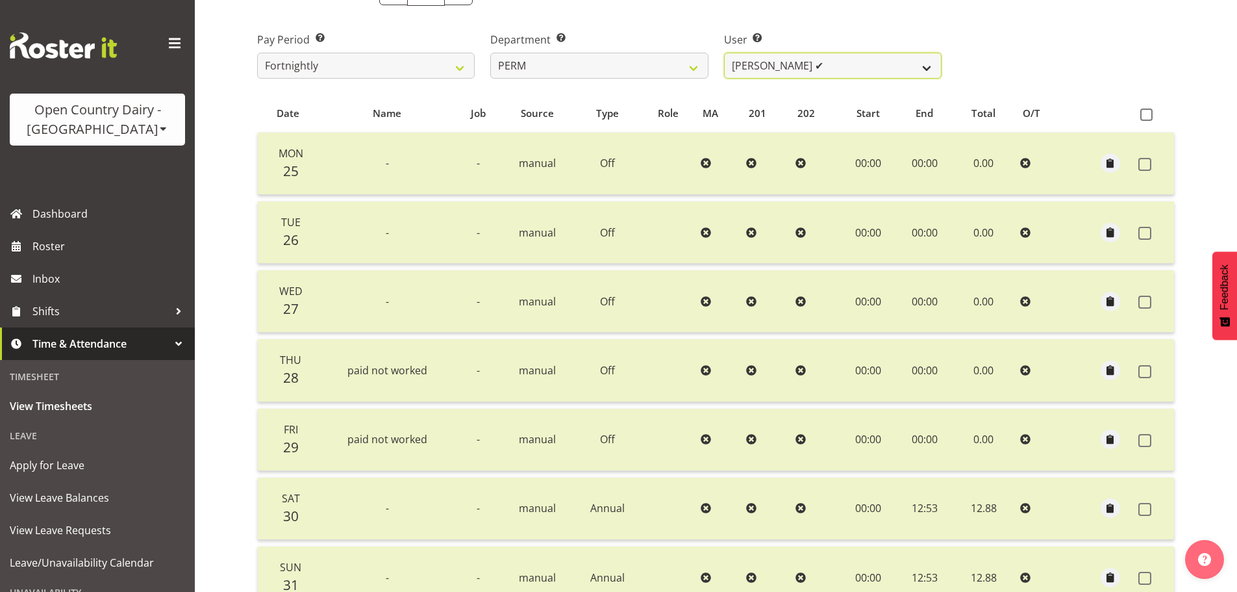
click at [792, 63] on select "[PERSON_NAME] ✔ [PERSON_NAME] ✔ [PERSON_NAME] ✔ [PERSON_NAME] ✔ [PERSON_NAME] ✔…" at bounding box center [833, 66] width 218 height 26
select select "10156"
click at [724, 53] on select "[PERSON_NAME] ✔ [PERSON_NAME] ✔ [PERSON_NAME] ✔ [PERSON_NAME] ✔ [PERSON_NAME] ✔…" at bounding box center [833, 66] width 218 height 26
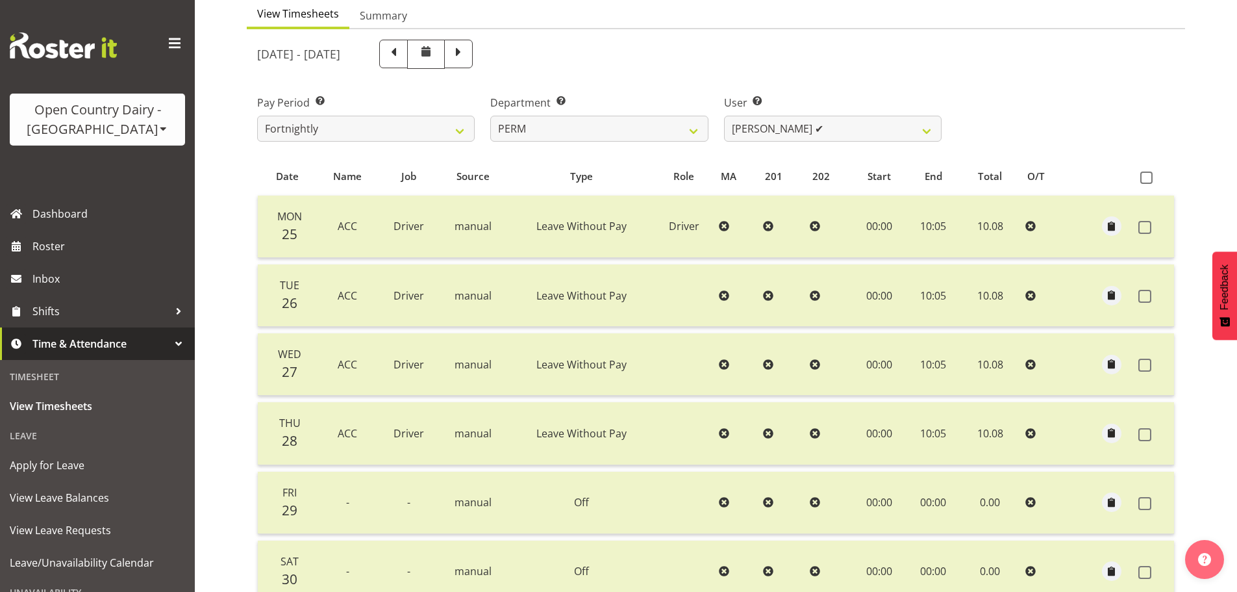
scroll to position [131, 0]
click at [402, 54] on span at bounding box center [393, 53] width 17 height 17
select select
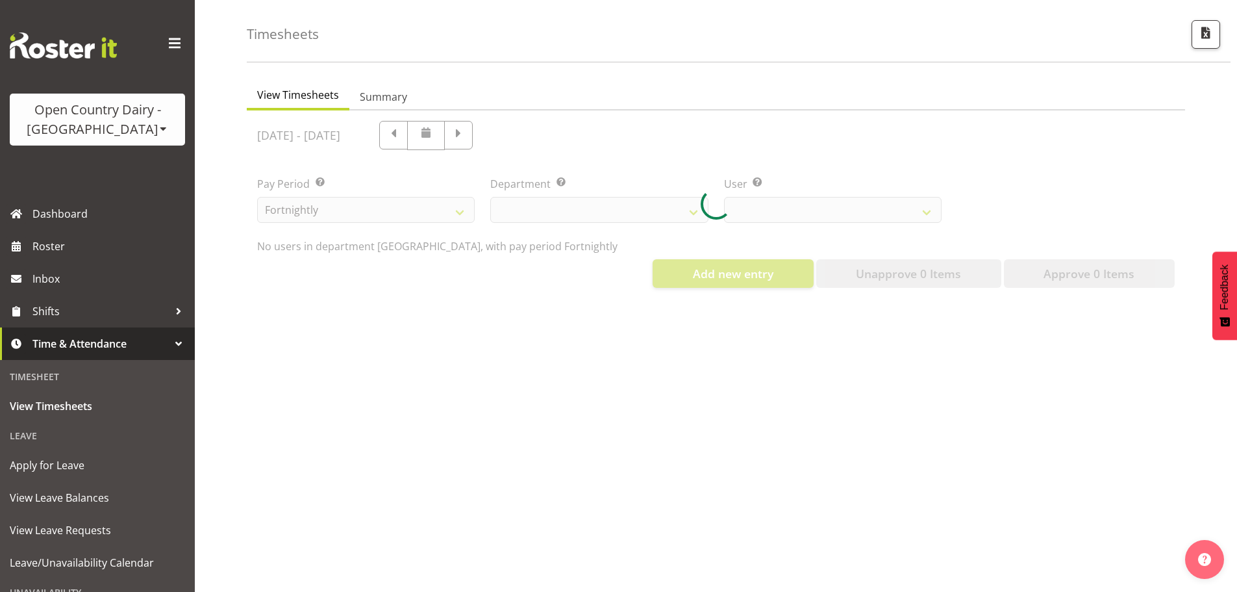
scroll to position [60, 0]
select select "802"
select select "10156"
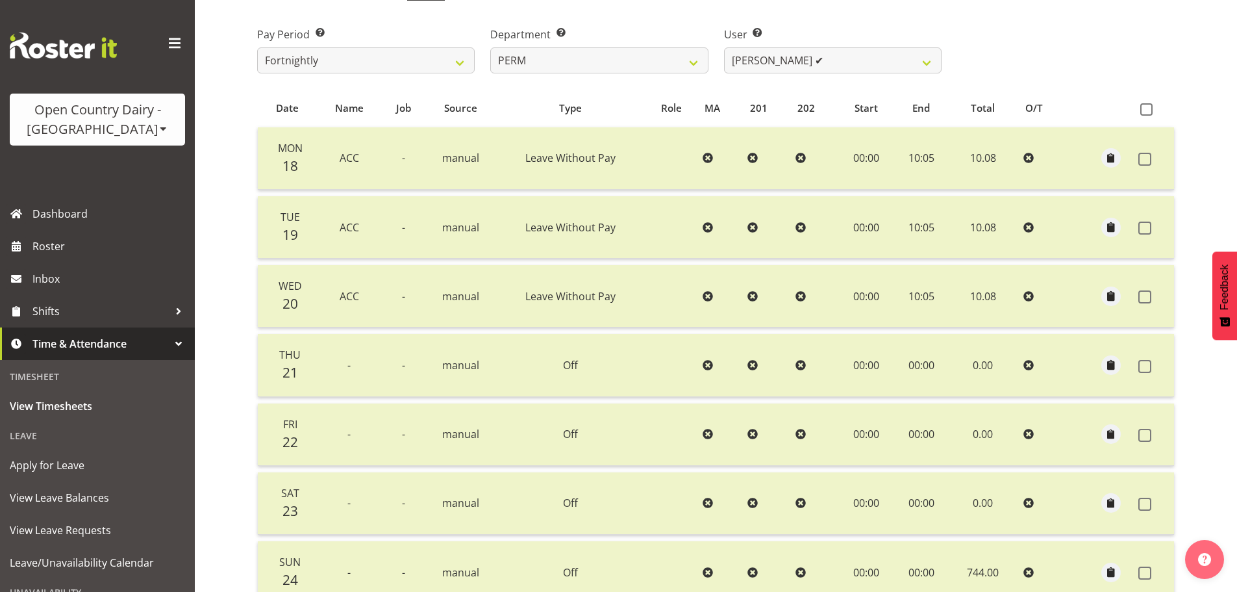
scroll to position [196, 0]
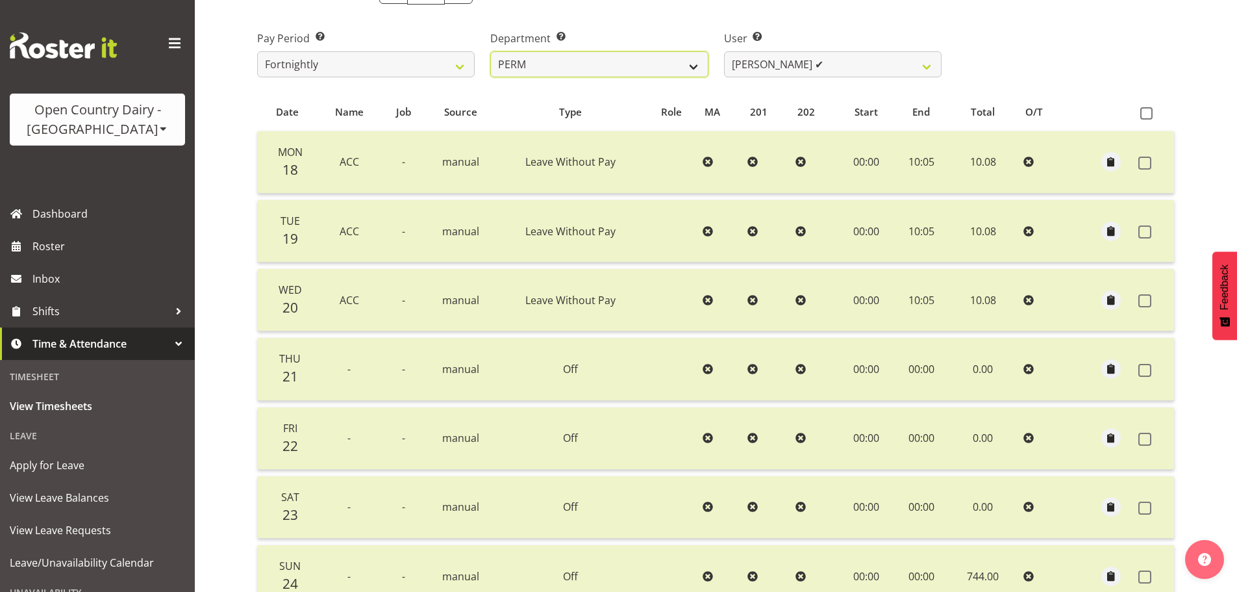
click at [579, 74] on select "701 702 703 704 705 706 707 708 709 710 711 712 713 714 715 716 717 718 719 720" at bounding box center [599, 64] width 218 height 26
select select "819"
click at [490, 51] on select "701 702 703 704 705 706 707 708 709 710 711 712 713 714 715 716 717 718 719 720" at bounding box center [599, 64] width 218 height 26
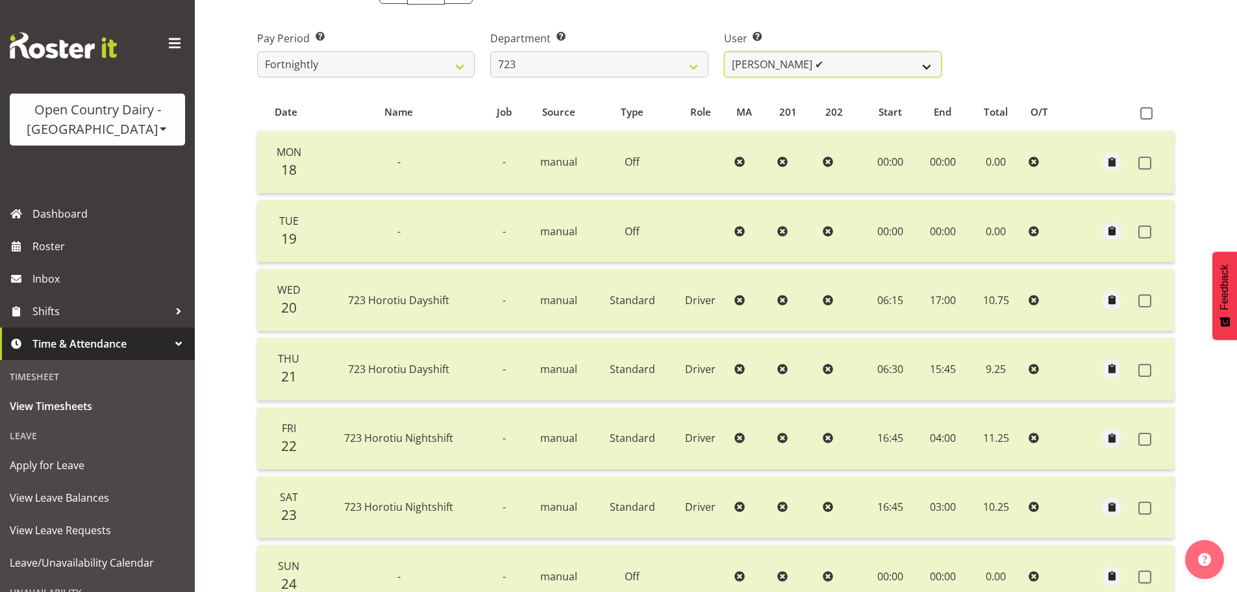
click at [788, 66] on select "[PERSON_NAME] ✔ [PERSON_NAME] ✔ [PERSON_NAME] ✔ [PERSON_NAME] ✔" at bounding box center [833, 64] width 218 height 26
select select "11212"
click at [724, 51] on select "[PERSON_NAME] ✔ [PERSON_NAME] ✔ [PERSON_NAME] ✔ [PERSON_NAME] ✔" at bounding box center [833, 64] width 218 height 26
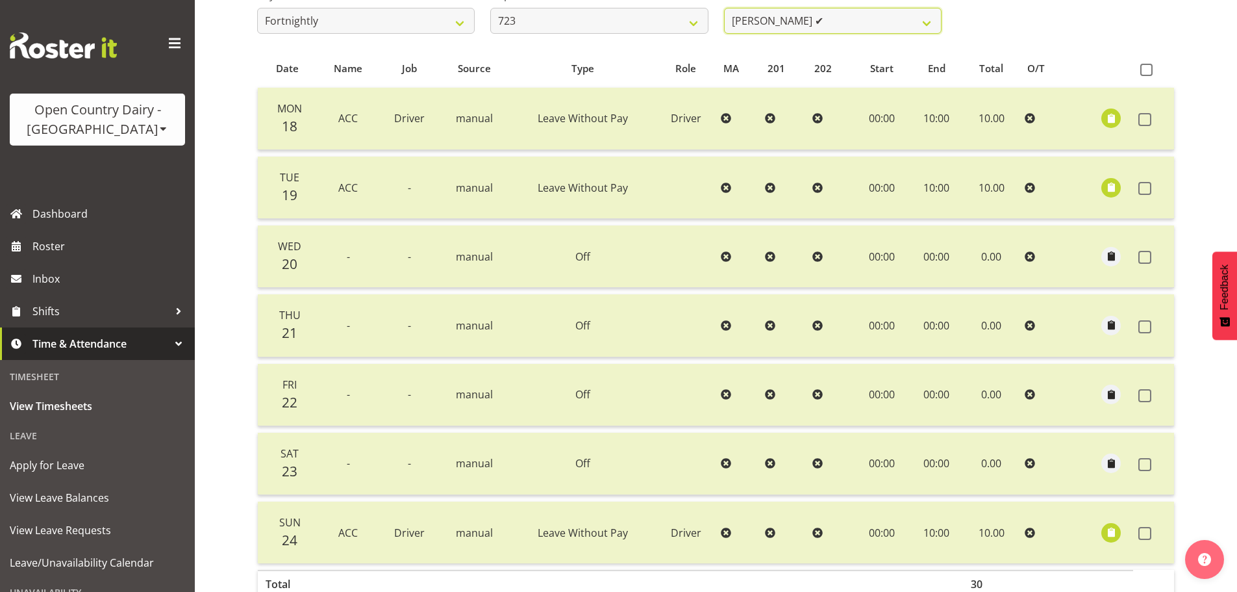
scroll to position [261, 0]
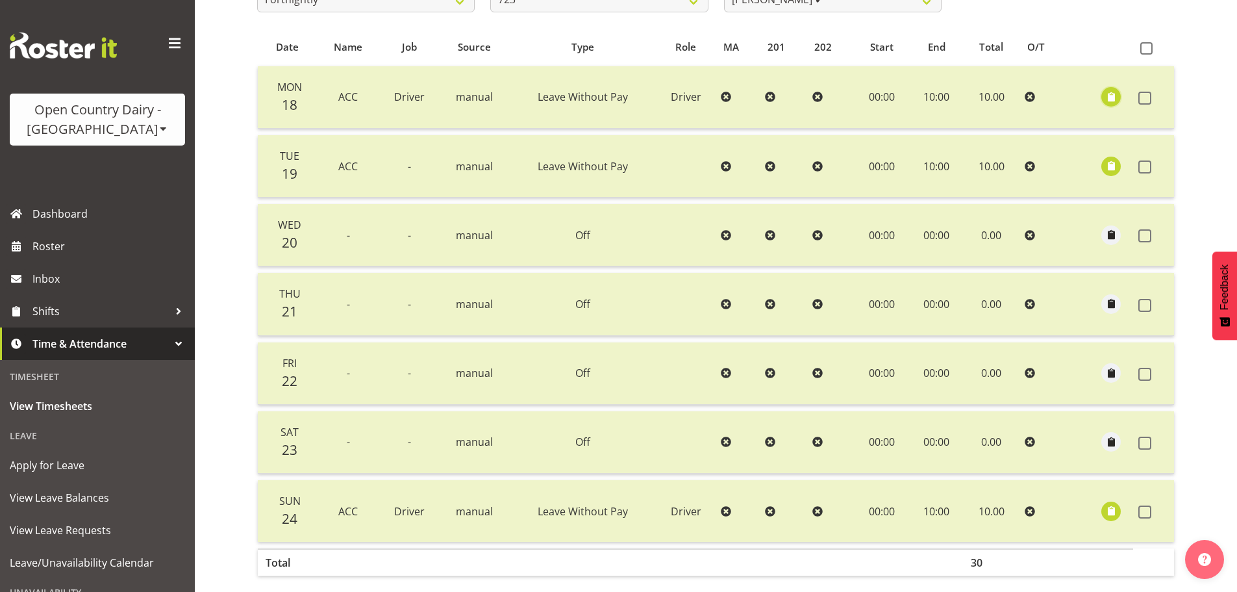
click at [1104, 95] on span "button" at bounding box center [1111, 97] width 15 height 15
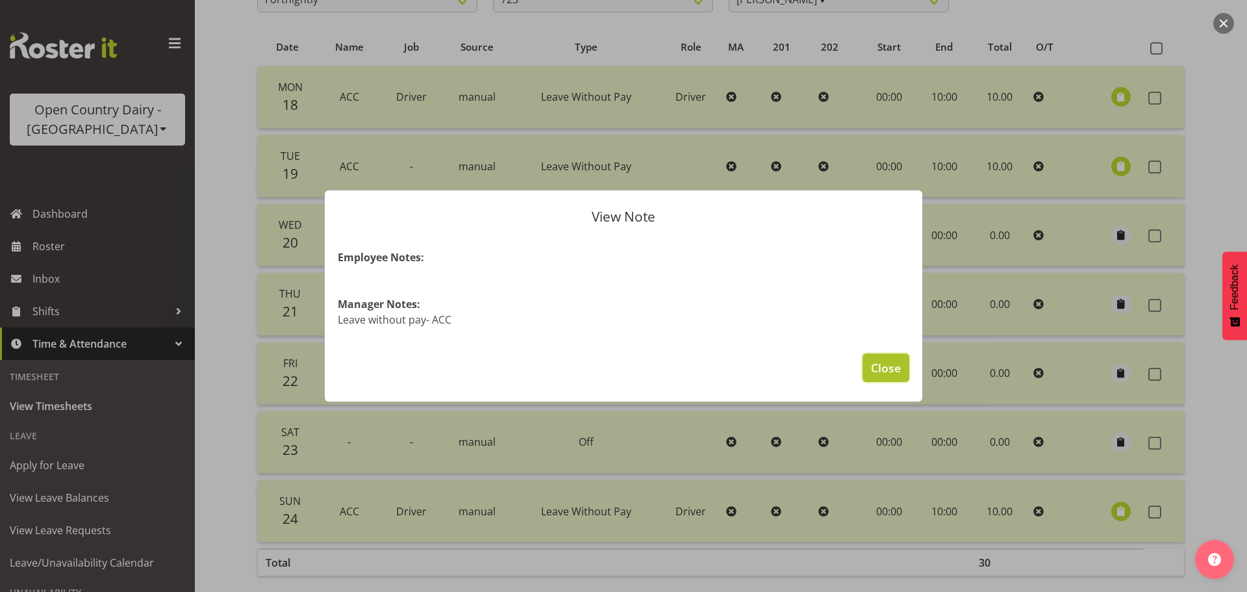
click at [883, 364] on span "Close" at bounding box center [886, 367] width 30 height 17
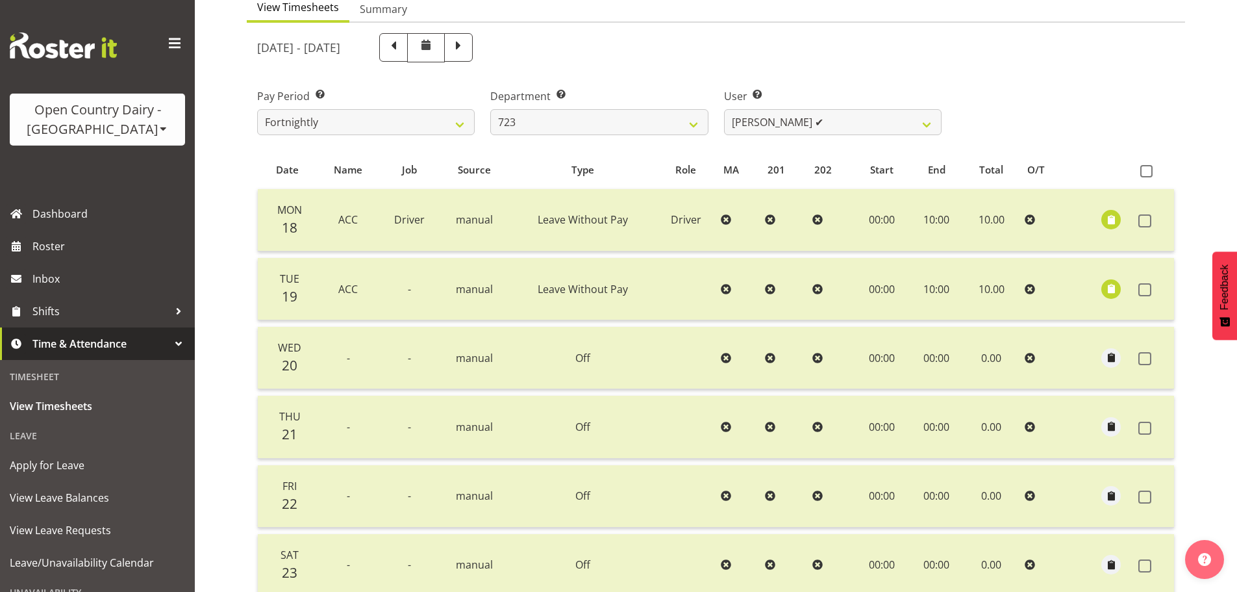
scroll to position [131, 0]
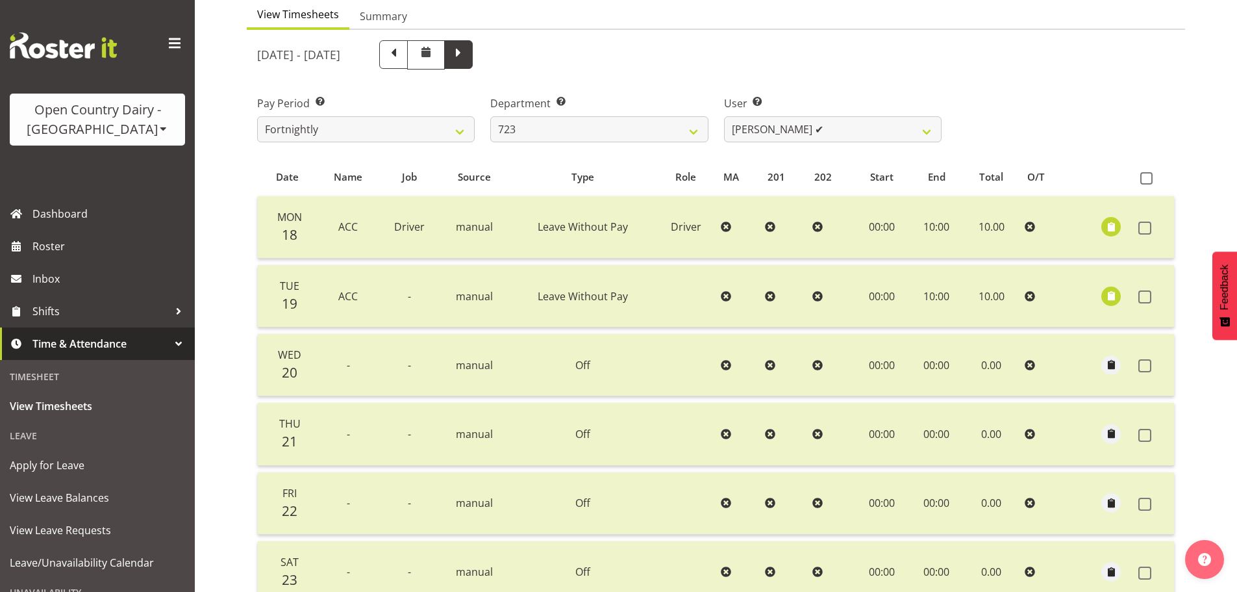
click at [473, 66] on span at bounding box center [458, 54] width 29 height 29
select select
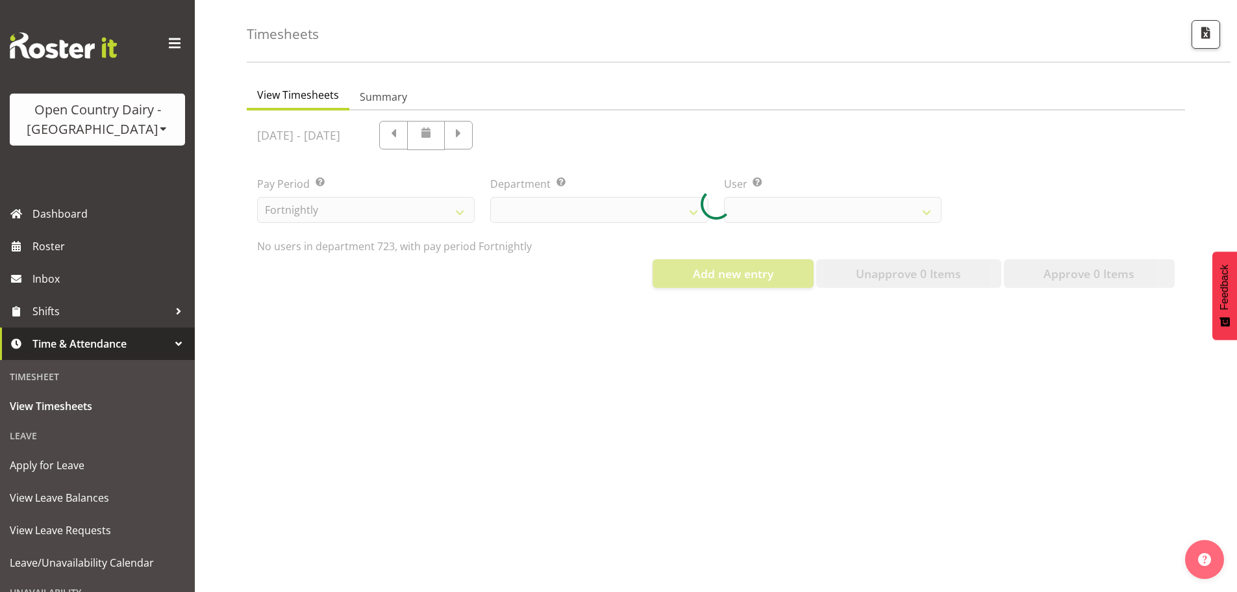
scroll to position [60, 0]
select select "819"
select select "11212"
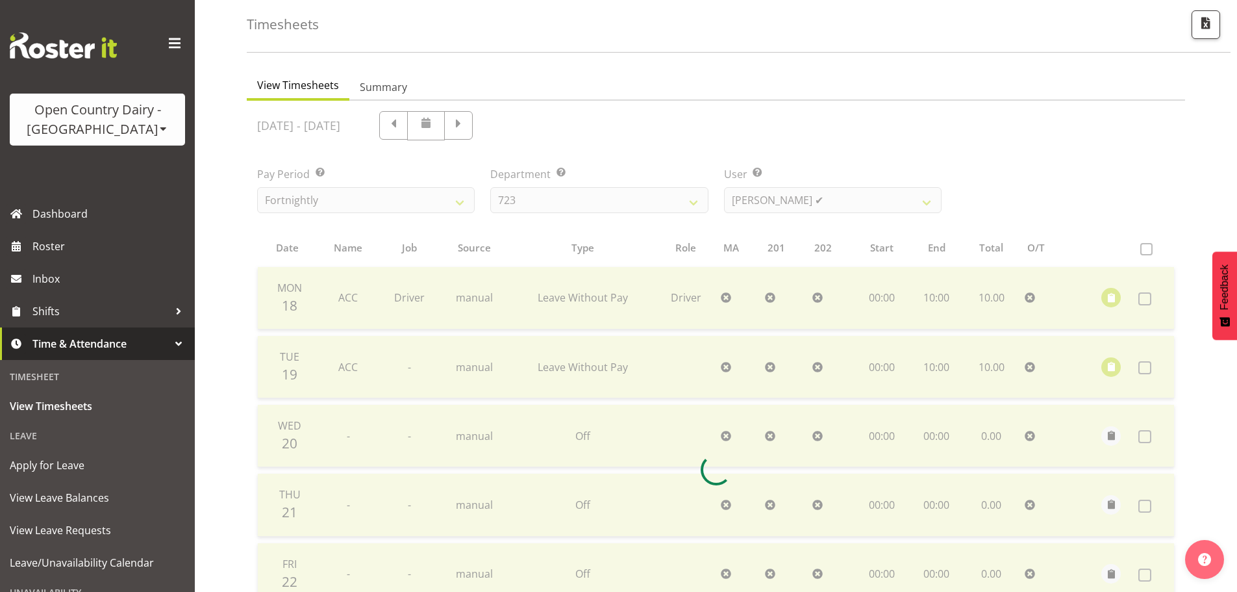
scroll to position [131, 0]
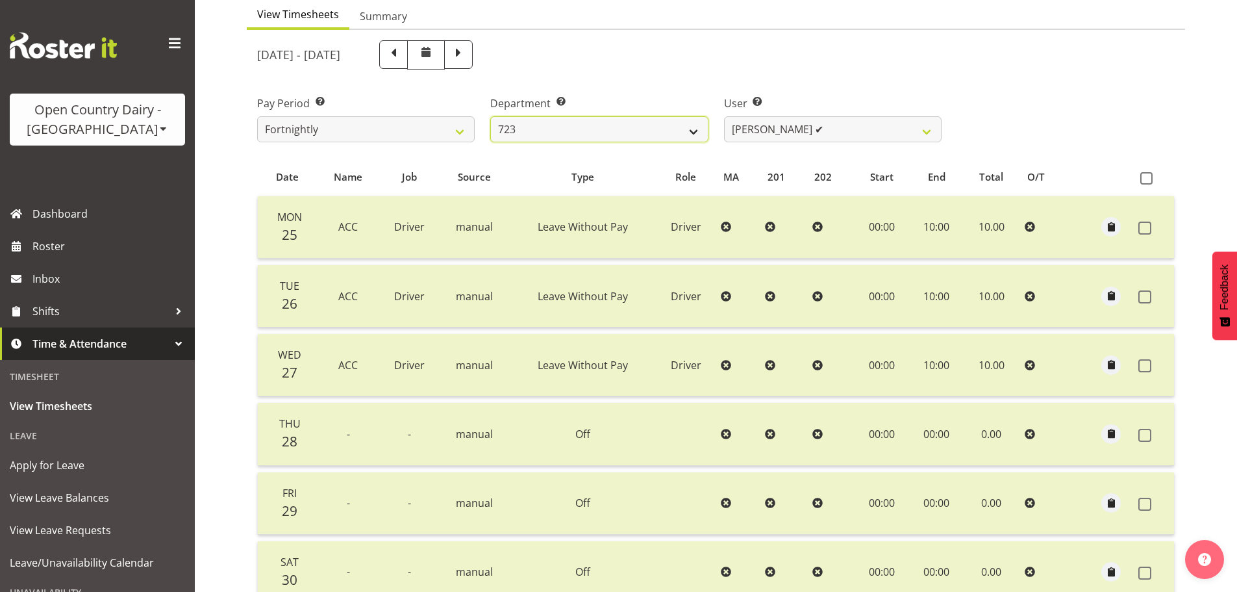
click at [544, 127] on select "701 702 703 704 705 706 707 708 709 710 711 712 713 714 715 716 717 718 719 720" at bounding box center [599, 129] width 218 height 26
select select "763"
click at [490, 116] on select "701 702 703 704 705 706 707 708 709 710 711 712 713 714 715 716 717 718 719 720" at bounding box center [599, 129] width 218 height 26
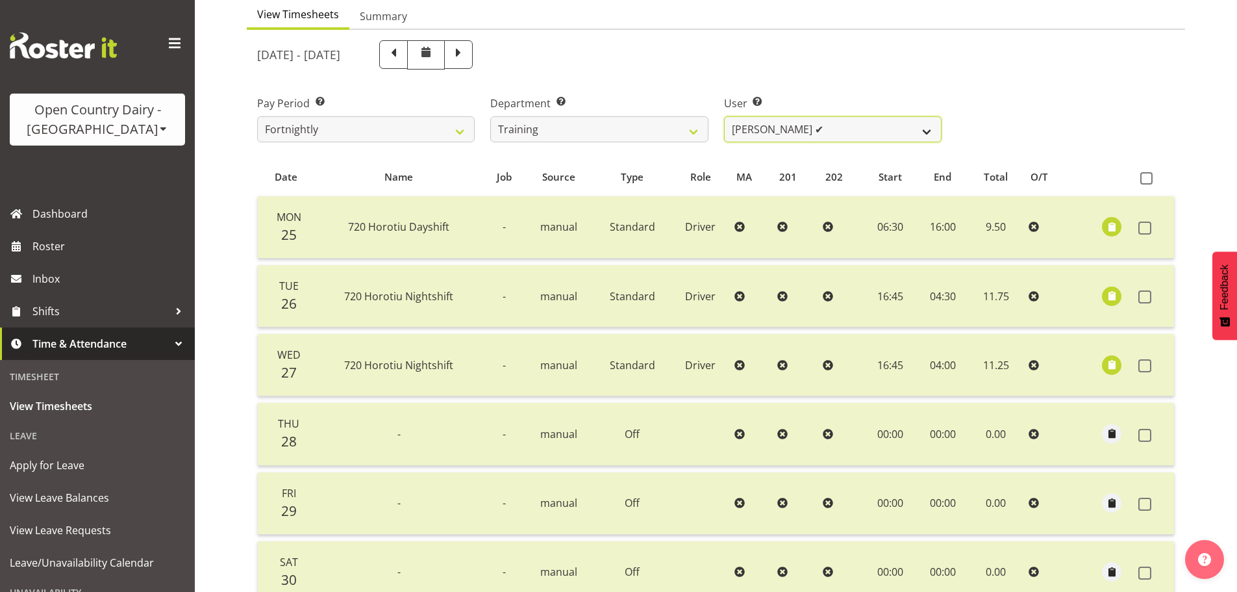
click at [790, 119] on select "[PERSON_NAME] ✔ [PERSON_NAME] ([PERSON_NAME]) ✔ [PERSON_NAME] ❌ [PERSON_NAME] ✔…" at bounding box center [833, 129] width 218 height 26
select select "11706"
click at [724, 116] on select "[PERSON_NAME] ✔ [PERSON_NAME] ([PERSON_NAME]) ✔ [PERSON_NAME] ❌ [PERSON_NAME] ✔…" at bounding box center [833, 129] width 218 height 26
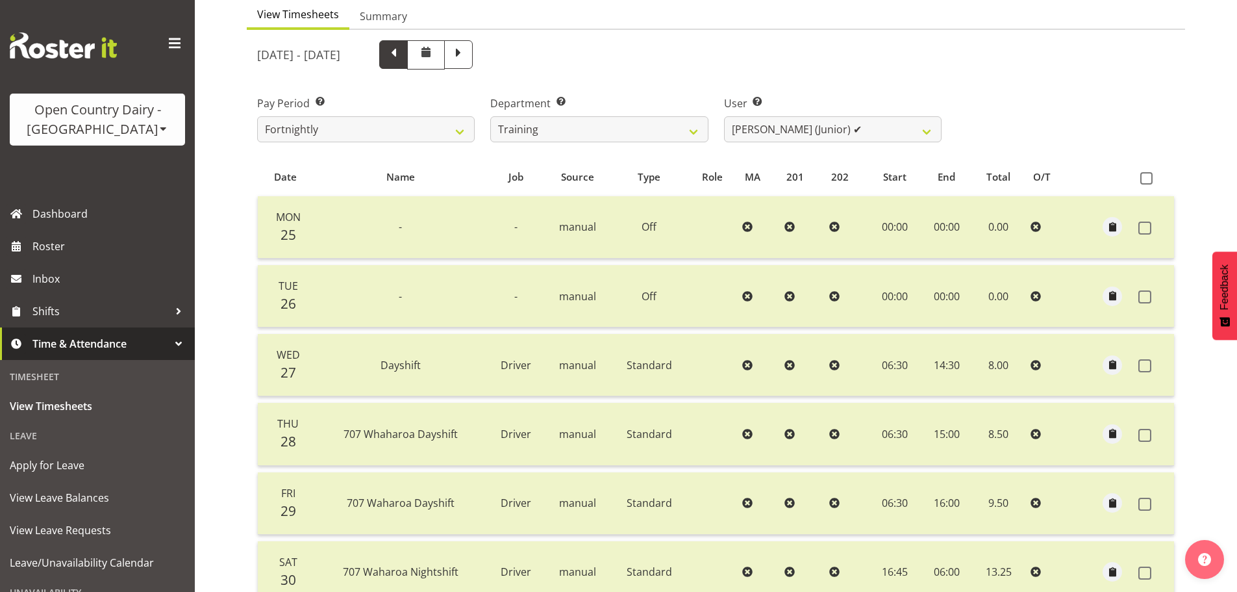
click at [402, 60] on span at bounding box center [393, 53] width 17 height 17
select select
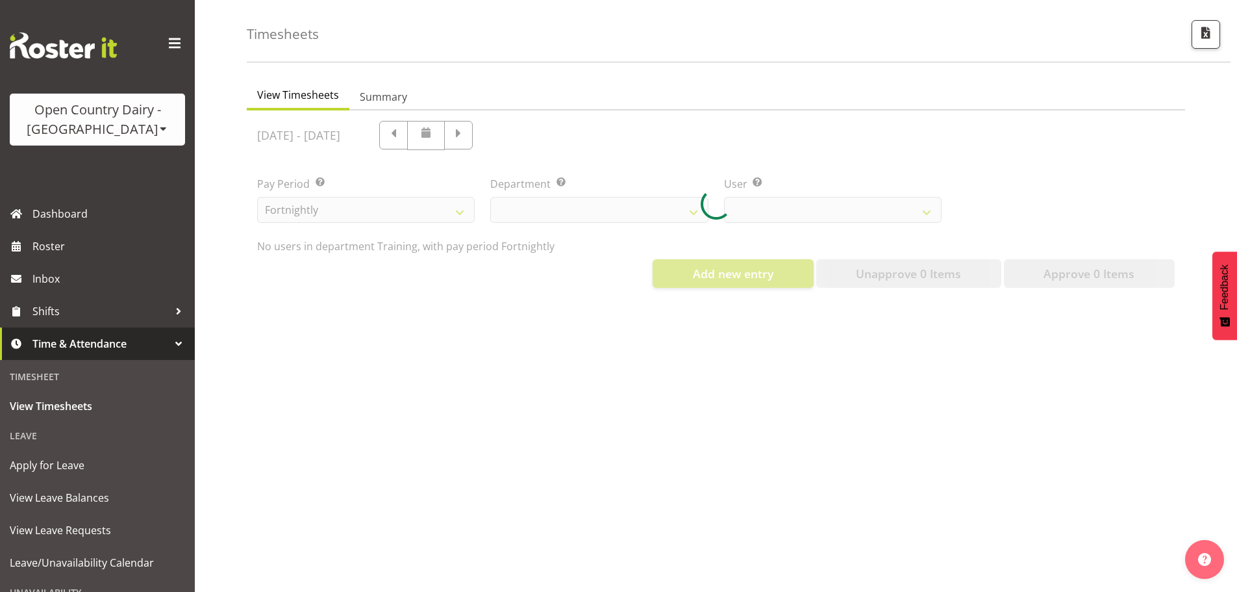
scroll to position [60, 0]
select select "763"
select select "11706"
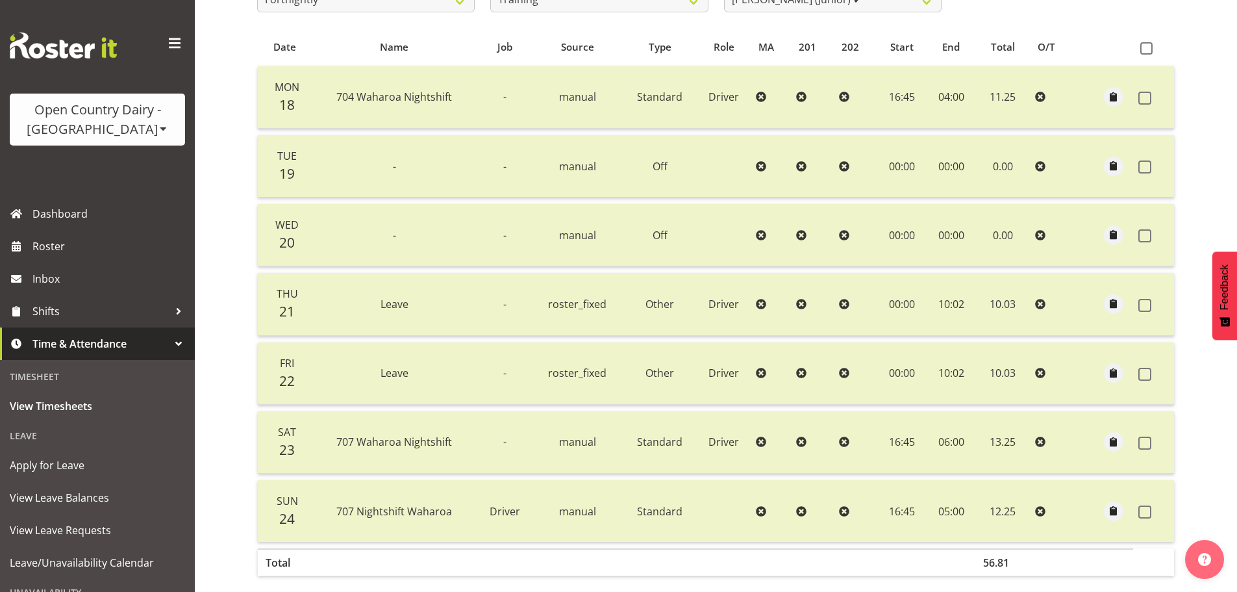
scroll to position [196, 0]
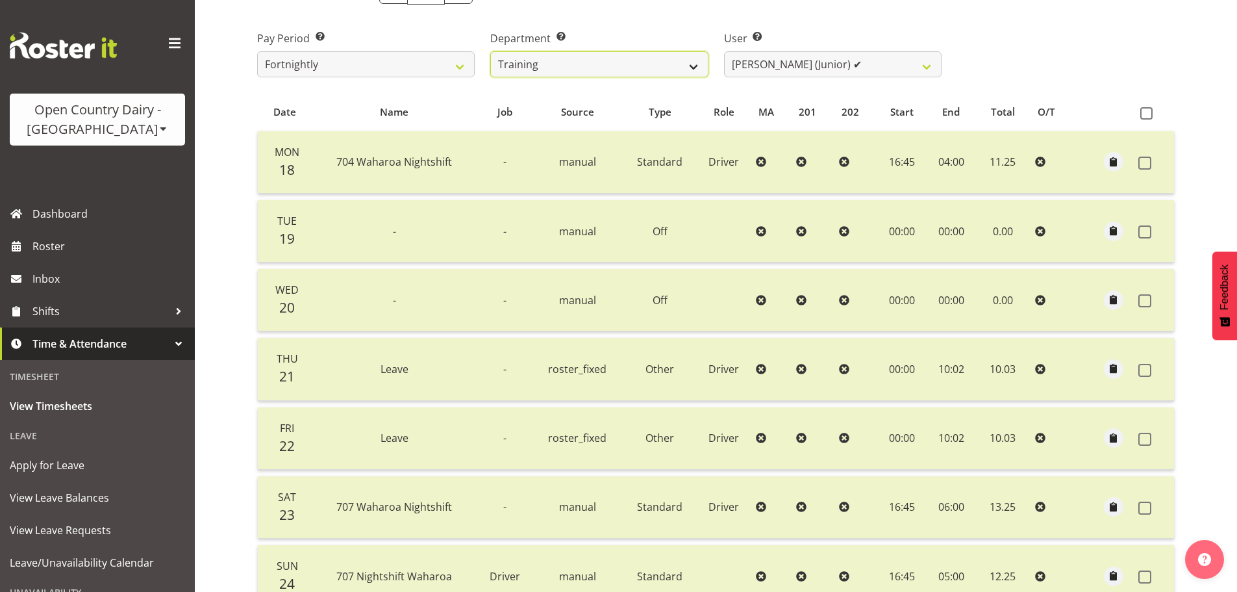
click at [614, 55] on select "701 702 703 704 705 706 707 708 709 710 711 712 713 714 715 716 717 718 719 720" at bounding box center [599, 64] width 218 height 26
click at [573, 68] on select "701 702 703 704 705 706 707 708 709 710 711 712 713 714 715 716 717 718 719 720" at bounding box center [599, 64] width 218 height 26
select select "898"
click at [490, 51] on select "701 702 703 704 705 706 707 708 709 710 711 712 713 714 715 716 717 718 719 720" at bounding box center [599, 64] width 218 height 26
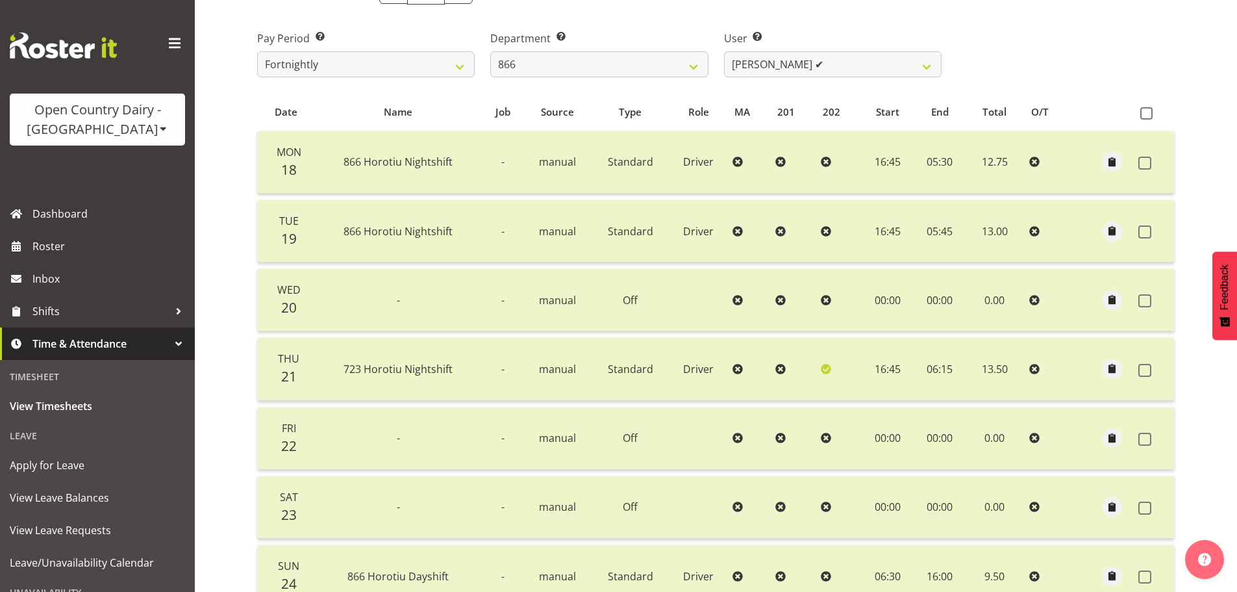
click at [802, 68] on div "[DATE] - [DATE] Pay Period Select which pay period you would like to view. Fort…" at bounding box center [716, 330] width 918 height 724
click at [802, 66] on select "[PERSON_NAME] ✔ [PERSON_NAME] ✔ [PERSON_NAME] ✔ [PERSON_NAME] ✔" at bounding box center [833, 64] width 218 height 26
select select "11211"
click at [724, 51] on select "[PERSON_NAME] ✔ [PERSON_NAME] ✔ [PERSON_NAME] ✔ [PERSON_NAME] ✔" at bounding box center [833, 64] width 218 height 26
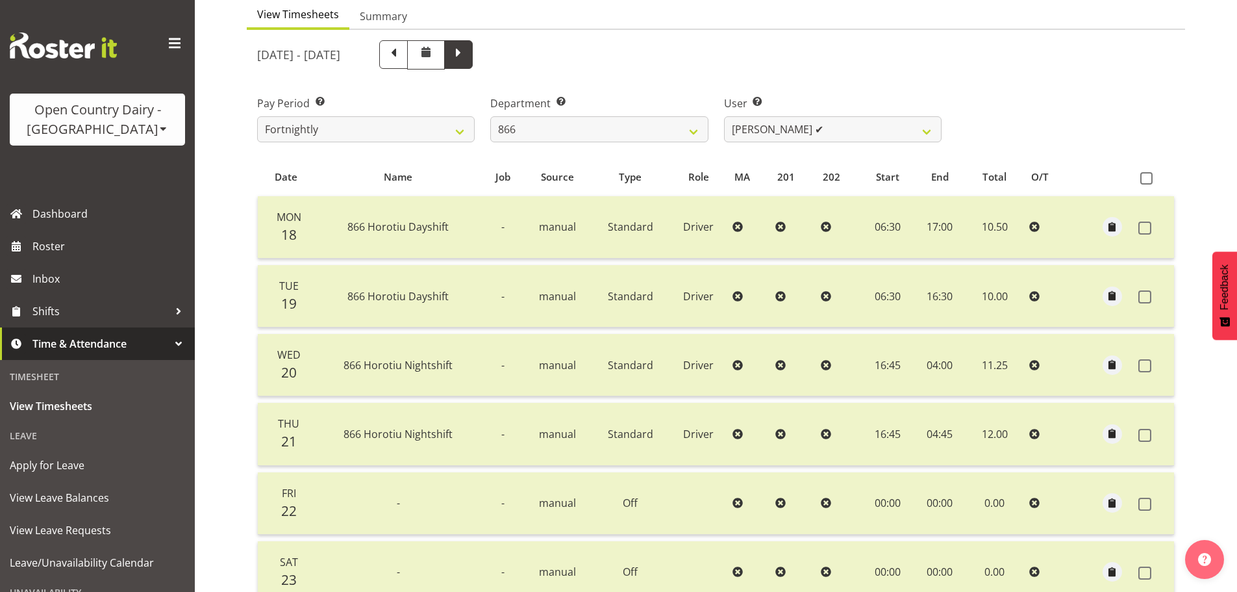
click at [467, 51] on span at bounding box center [458, 53] width 17 height 17
select select
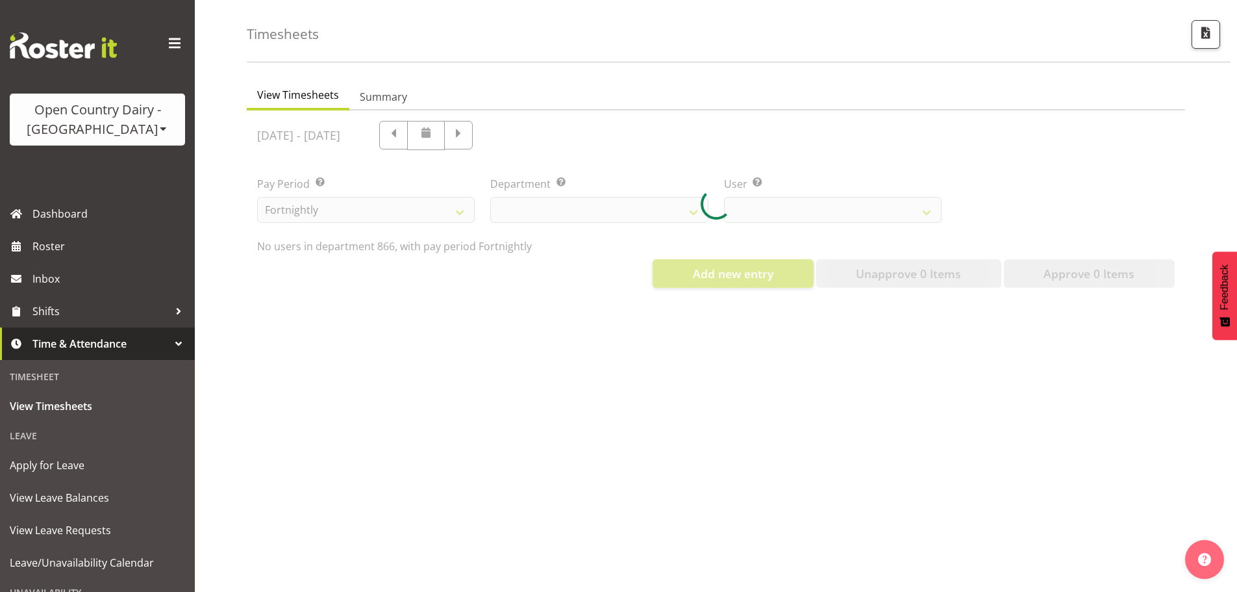
select select "898"
select select "11211"
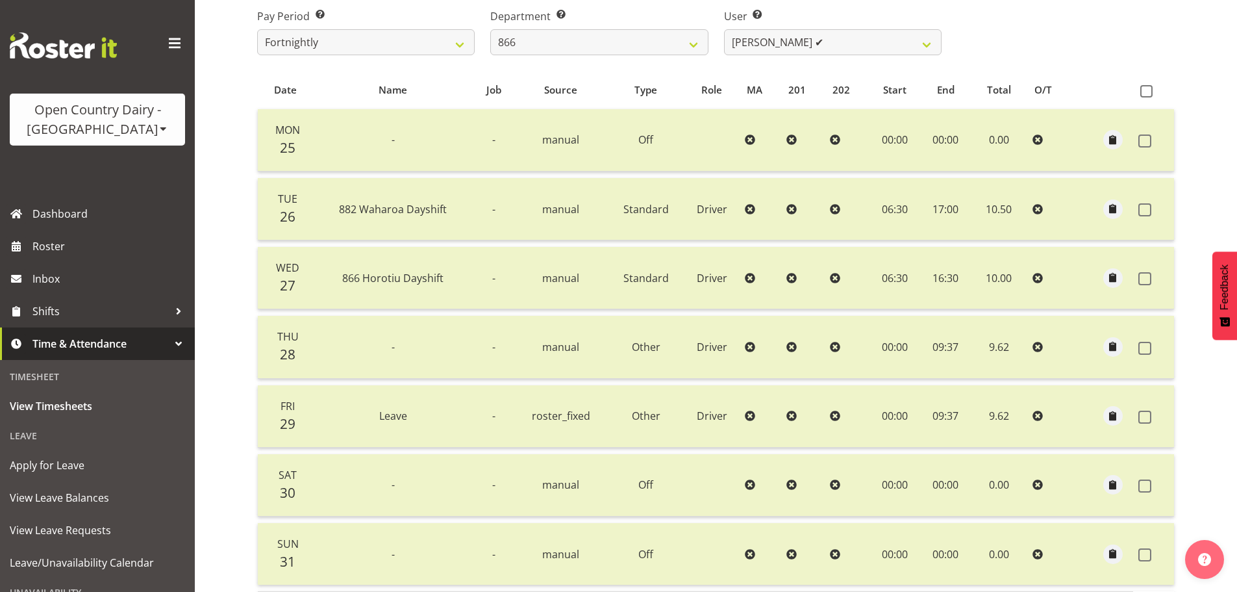
scroll to position [196, 0]
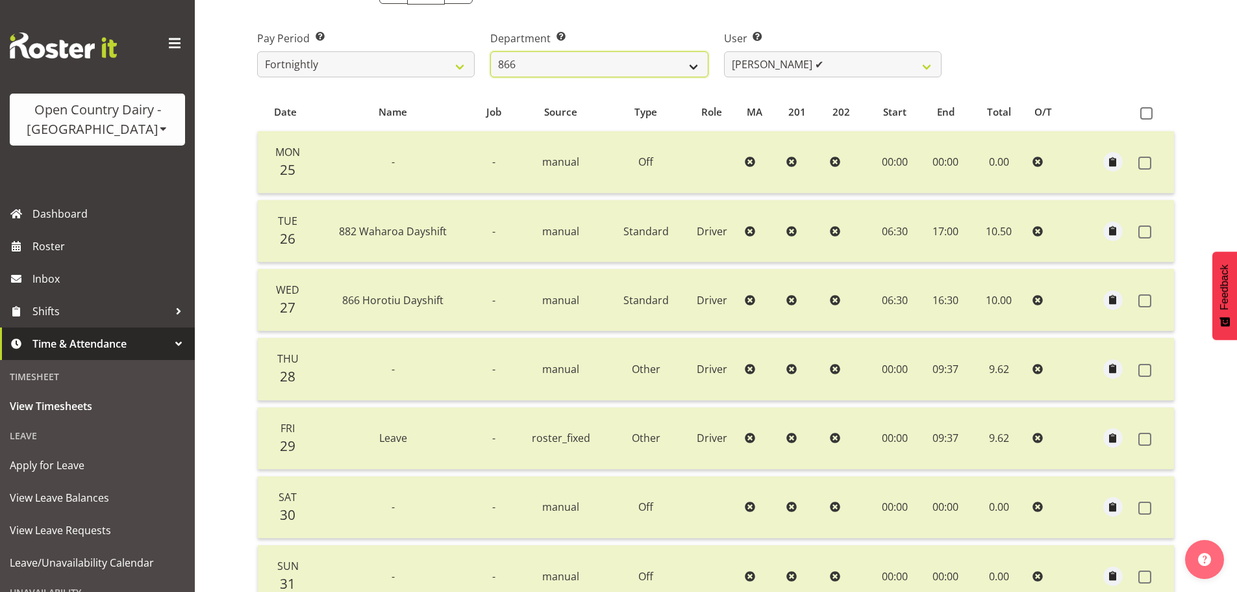
drag, startPoint x: 568, startPoint y: 59, endPoint x: 584, endPoint y: 75, distance: 22.5
click at [569, 59] on select "701 702 703 704 705 706 707 708 709 710 711 712 713 714 715 716 717 718 719 720" at bounding box center [599, 64] width 218 height 26
select select "761"
click at [490, 51] on select "701 702 703 704 705 706 707 708 709 710 711 712 713 714 715 716 717 718 719 720" at bounding box center [599, 64] width 218 height 26
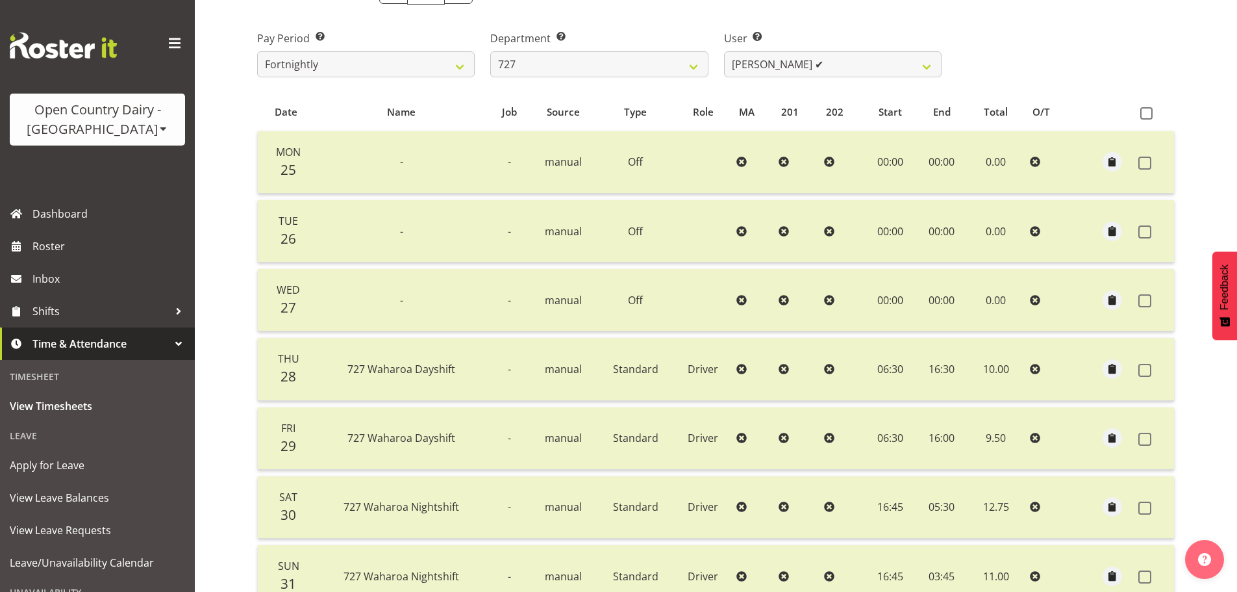
click at [803, 64] on div "[DATE] - [DATE] Pay Period Select which pay period you would like to view. Fort…" at bounding box center [716, 330] width 918 height 724
click at [803, 65] on select "[PERSON_NAME] ✔ [PERSON_NAME] ✔ [PERSON_NAME] ✔" at bounding box center [833, 64] width 218 height 26
select select "11012"
click at [724, 51] on select "[PERSON_NAME] ✔ [PERSON_NAME] ✔ [PERSON_NAME] ✔" at bounding box center [833, 64] width 218 height 26
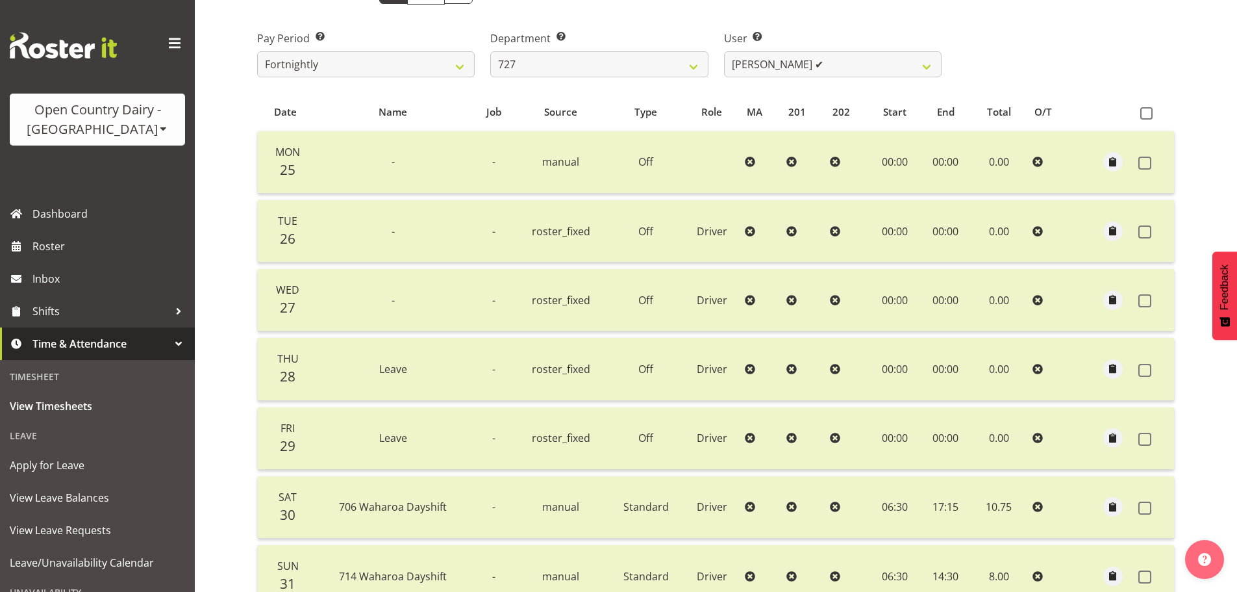
select select
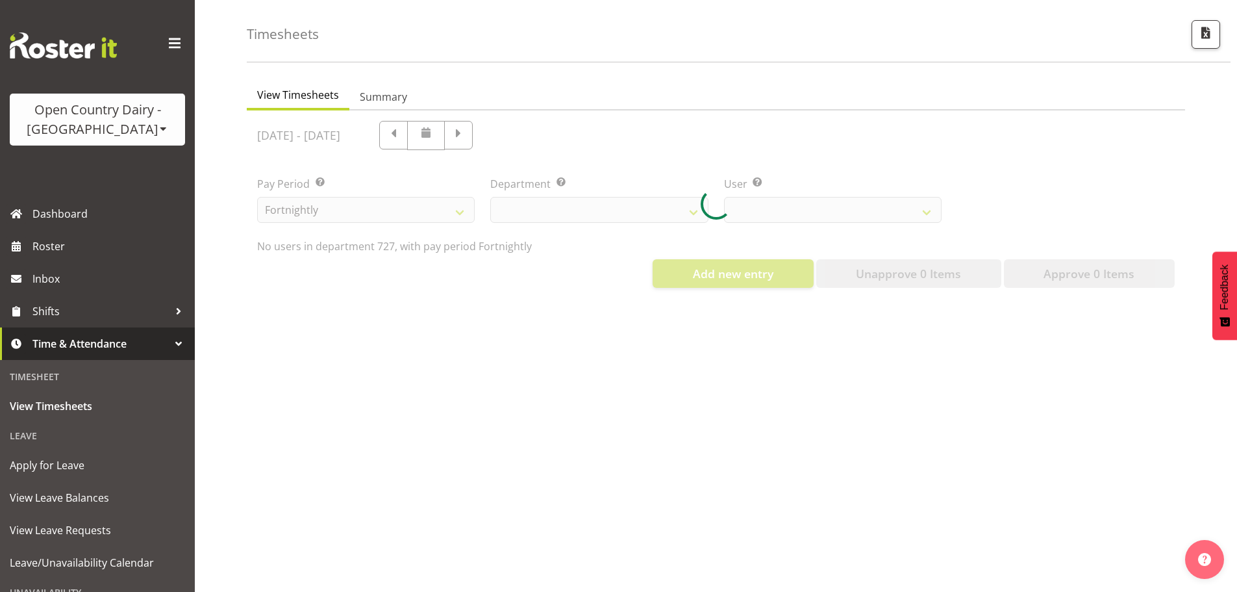
select select "761"
select select "11012"
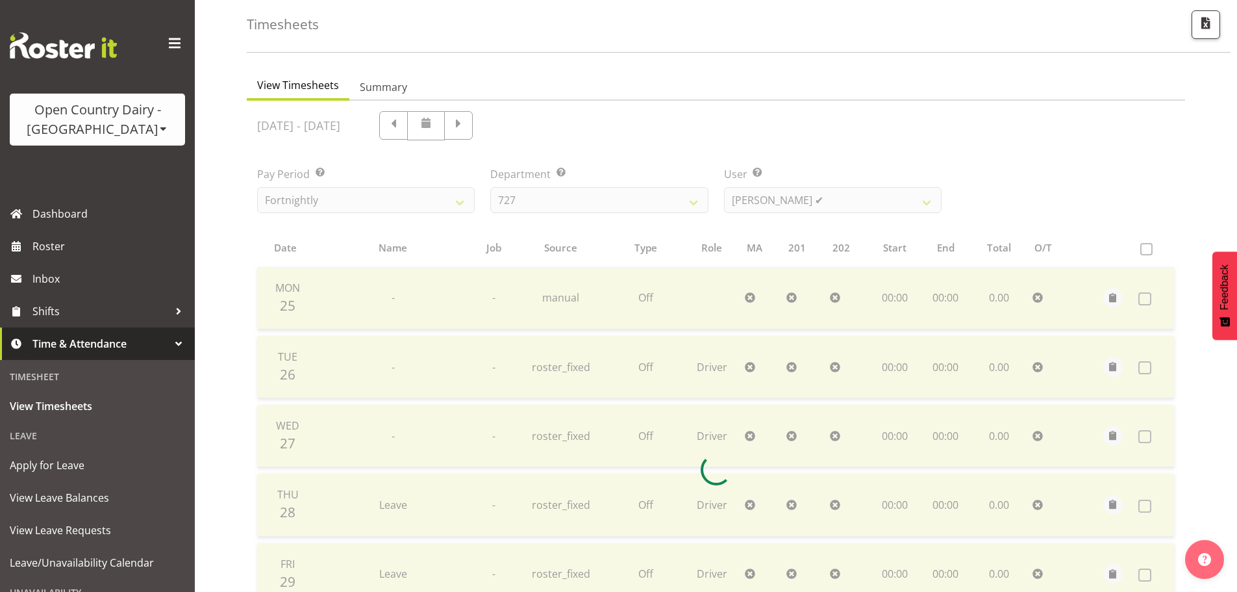
scroll to position [196, 0]
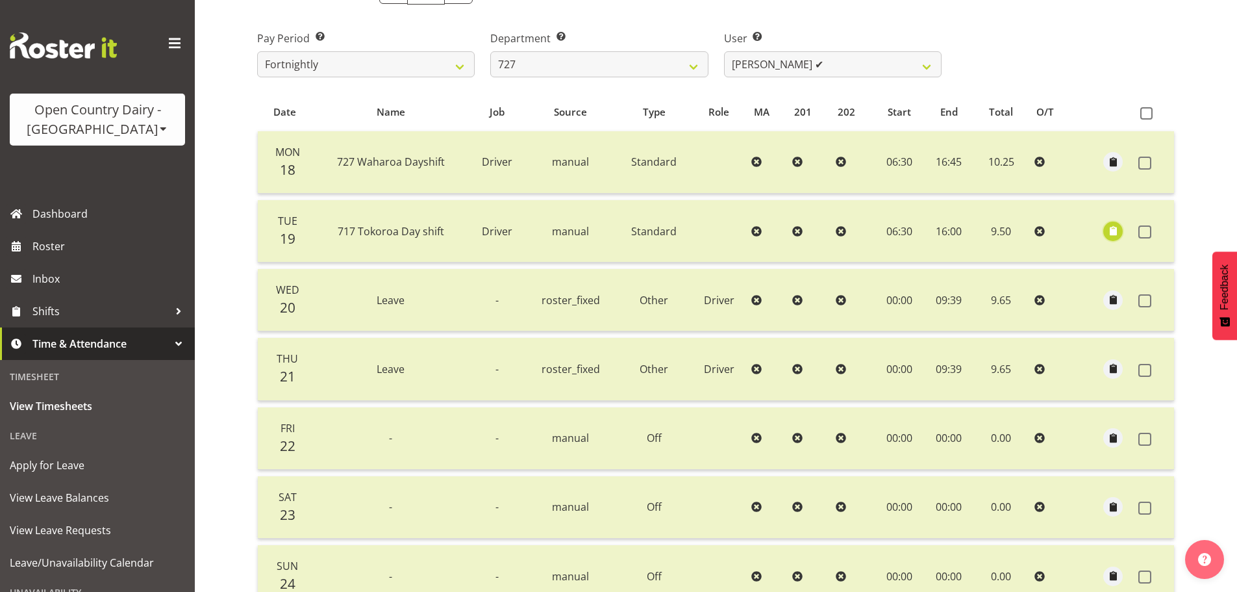
click at [1110, 230] on span "button" at bounding box center [1113, 230] width 15 height 15
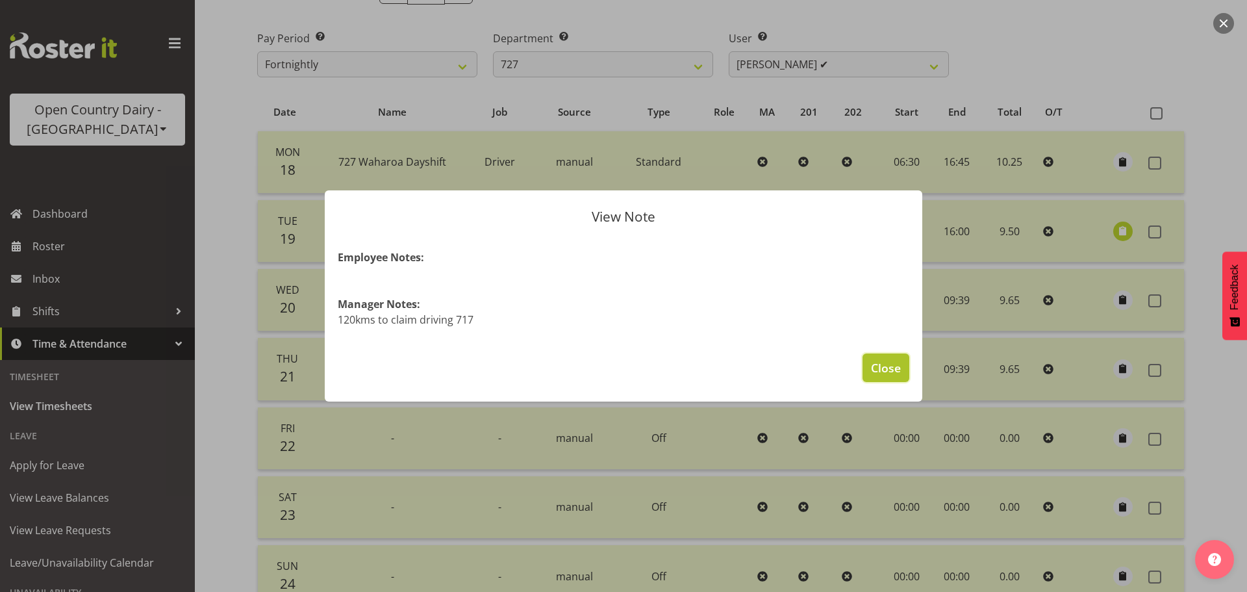
click at [877, 360] on span "Close" at bounding box center [886, 367] width 30 height 17
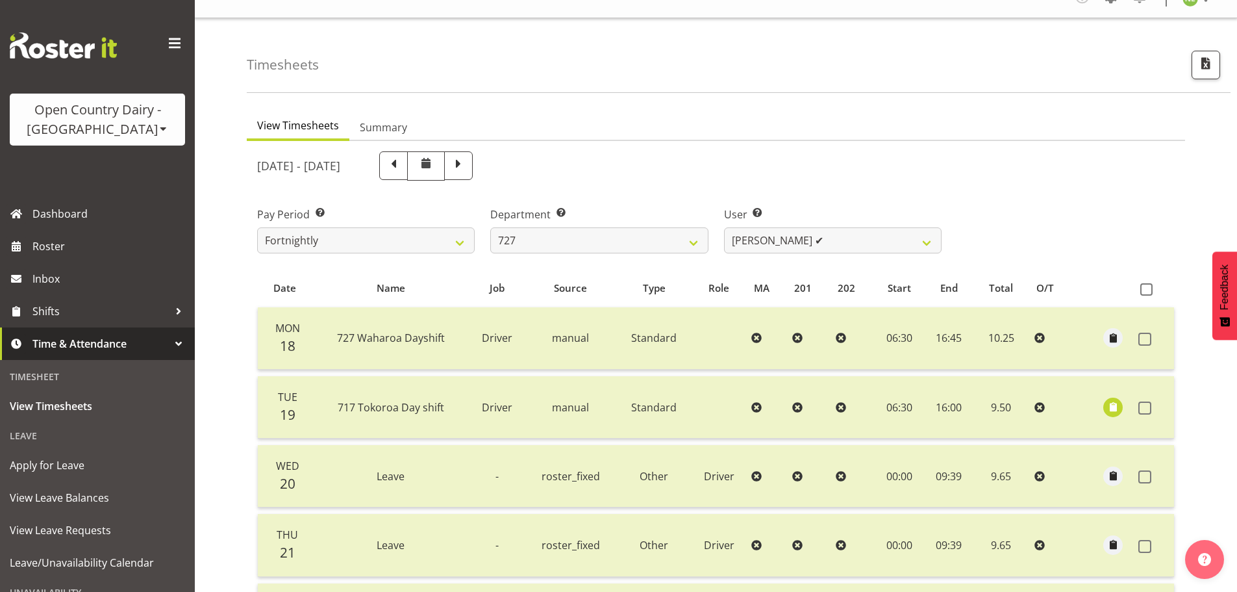
scroll to position [0, 0]
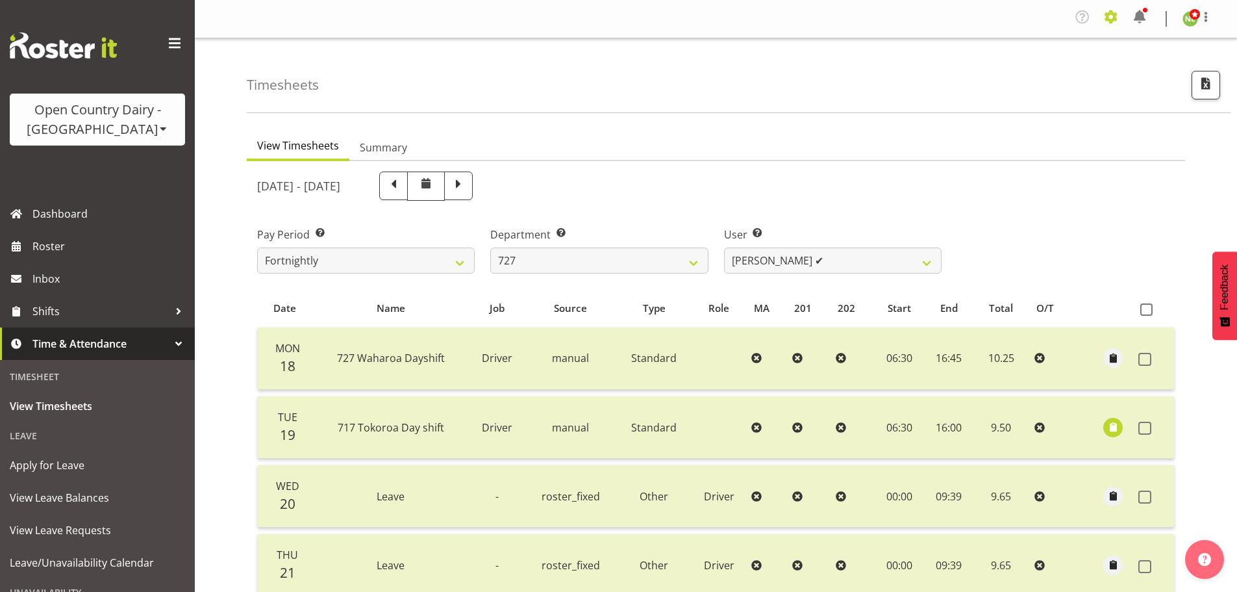
click at [1109, 18] on span at bounding box center [1111, 16] width 21 height 21
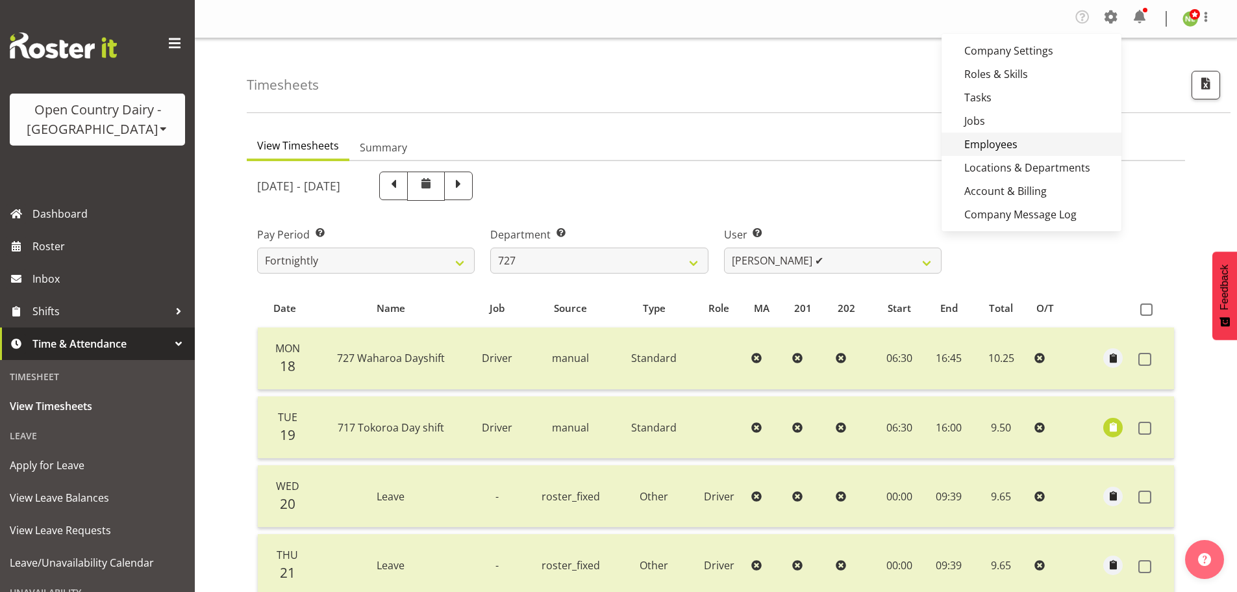
click at [1011, 144] on link "Employees" at bounding box center [1032, 143] width 180 height 23
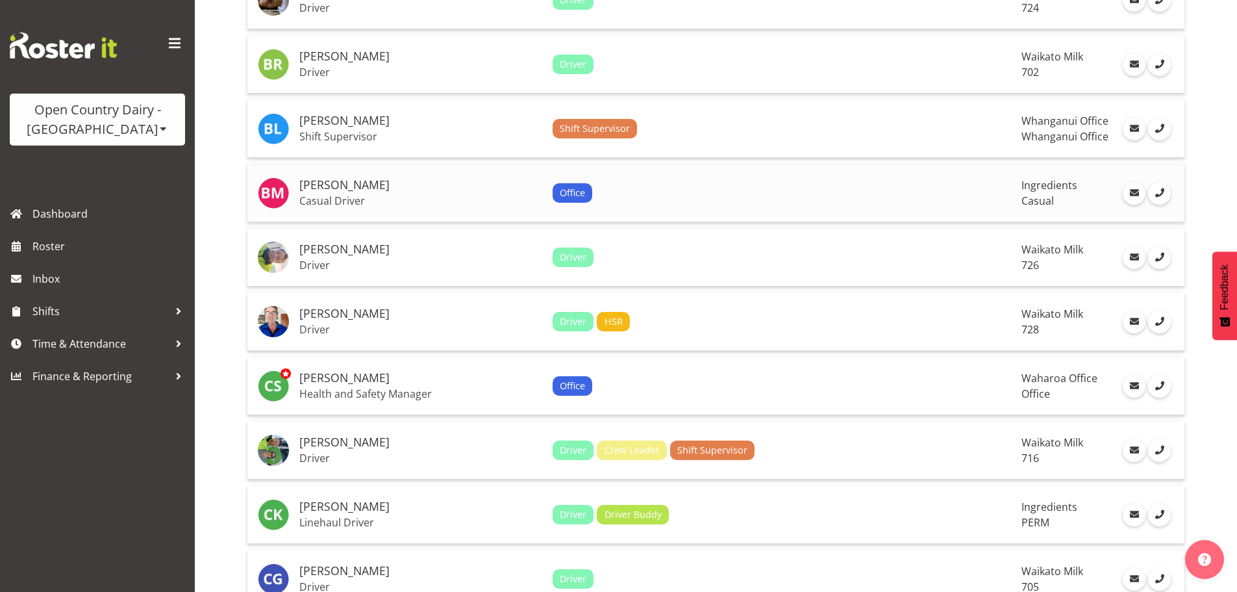
scroll to position [1039, 0]
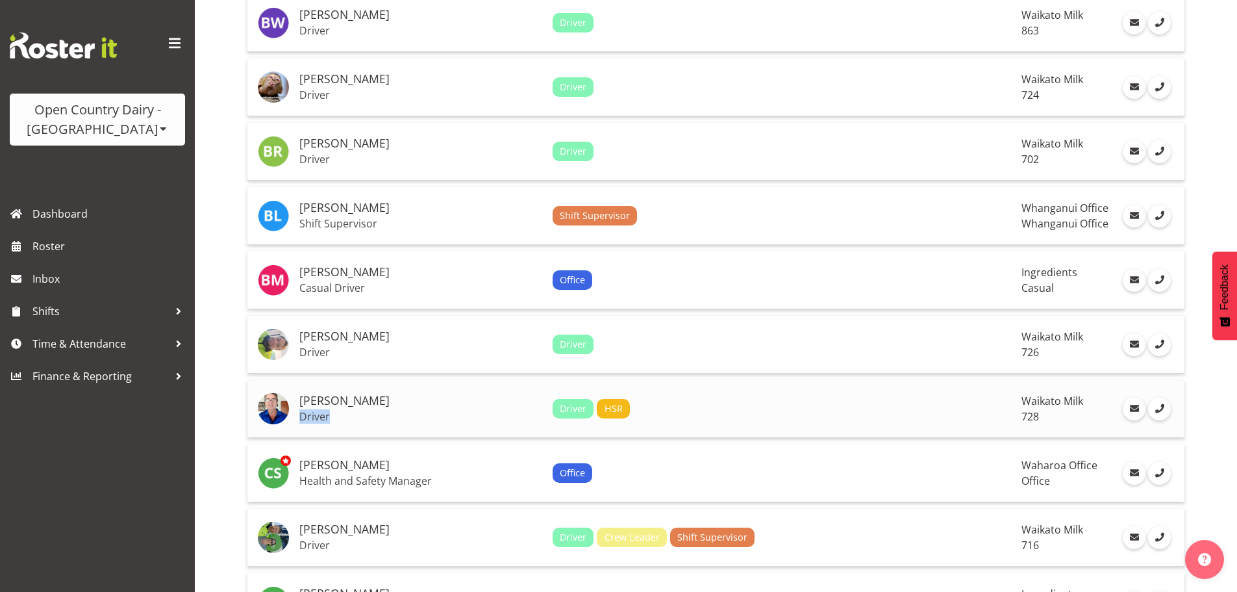
click at [425, 407] on td "Callum Leslie Driver" at bounding box center [420, 409] width 253 height 58
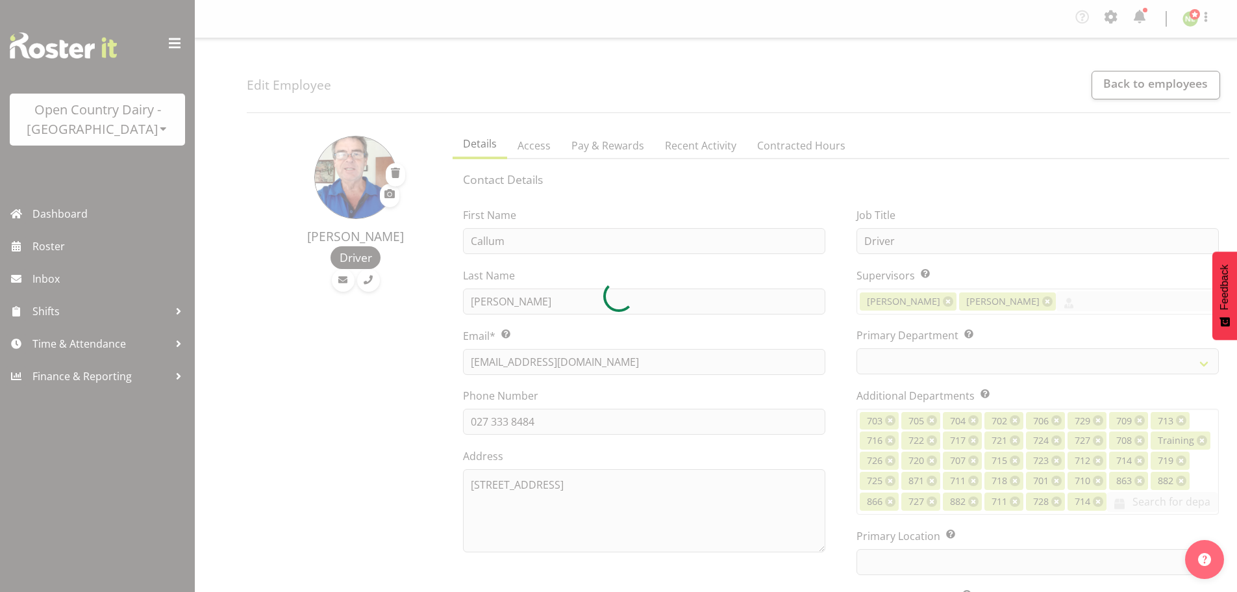
select select "TimelineWeek"
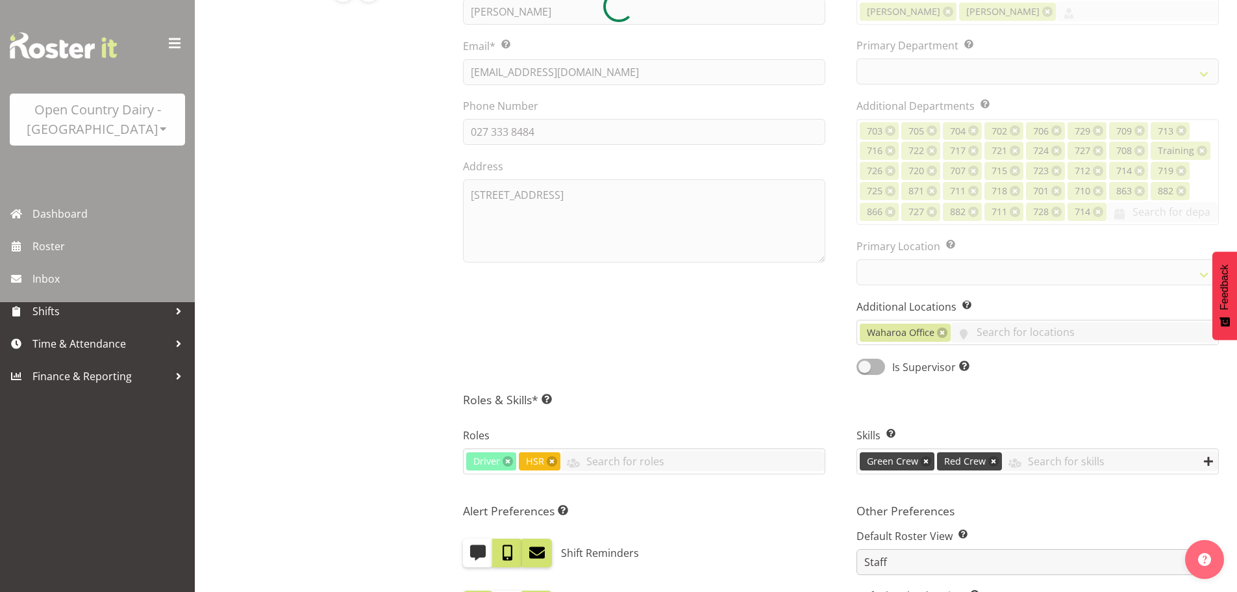
scroll to position [455, 0]
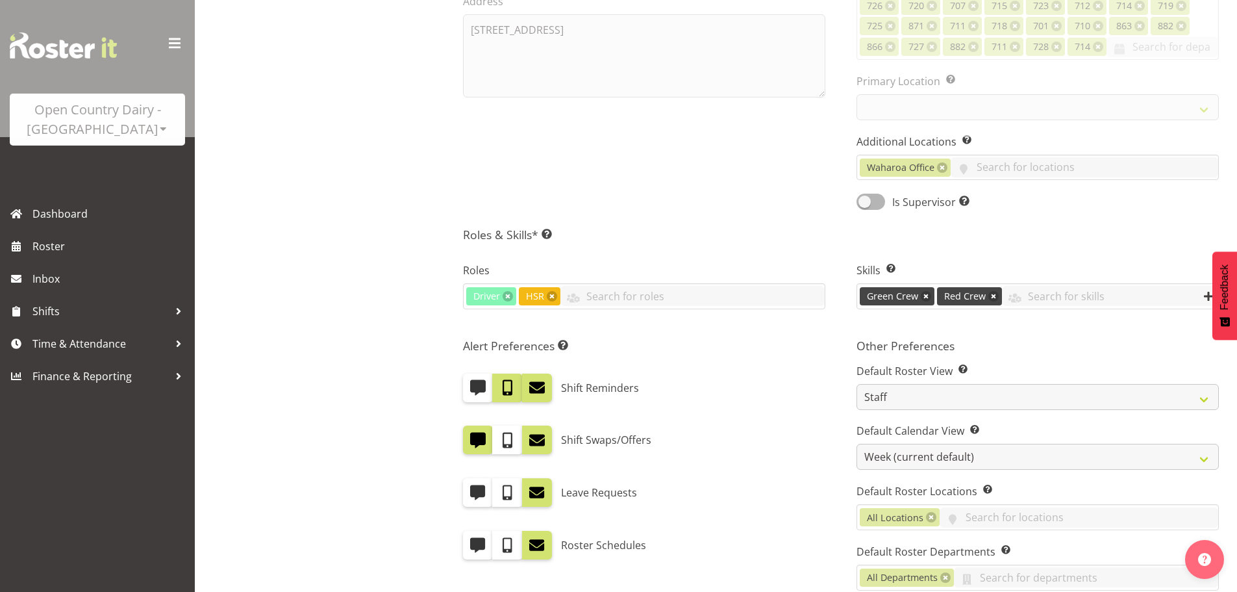
select select
select select "1054"
click at [410, 295] on div "Callum Leslie Driver" at bounding box center [346, 270] width 198 height 1204
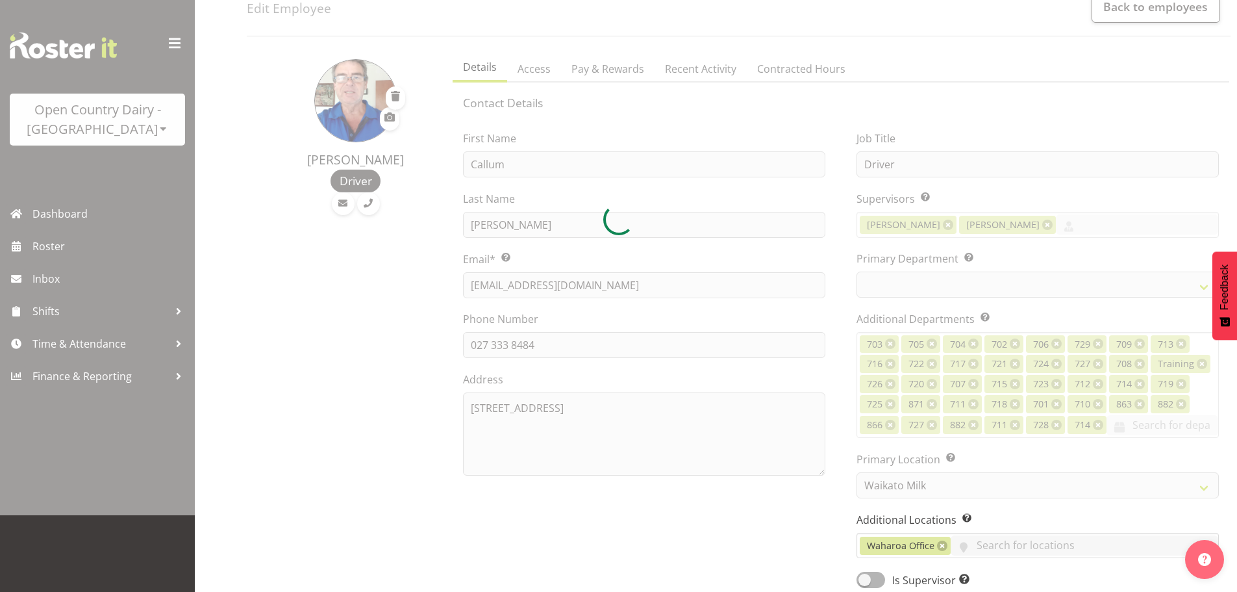
scroll to position [0, 0]
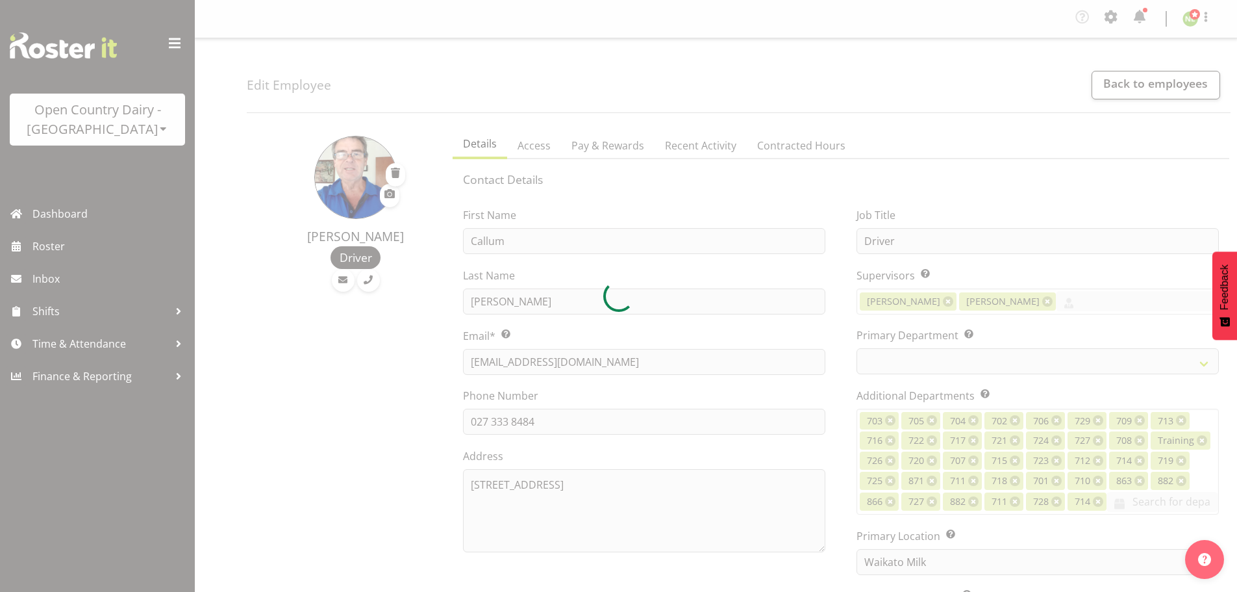
select select "842"
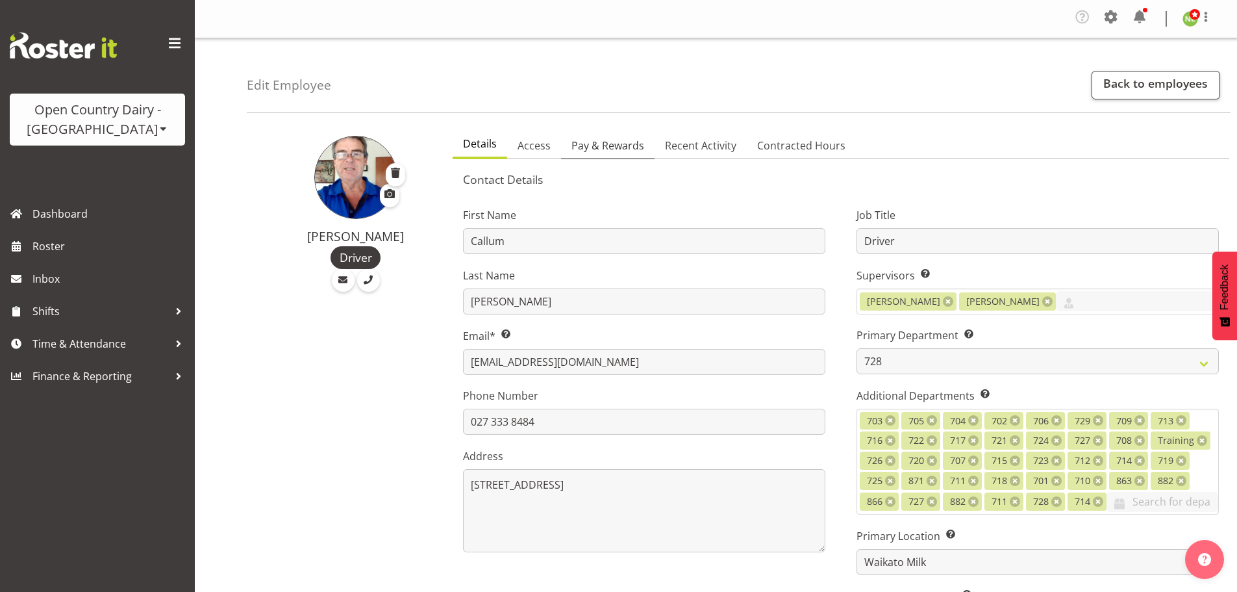
click at [638, 144] on span "Pay & Rewards" at bounding box center [607, 146] width 73 height 16
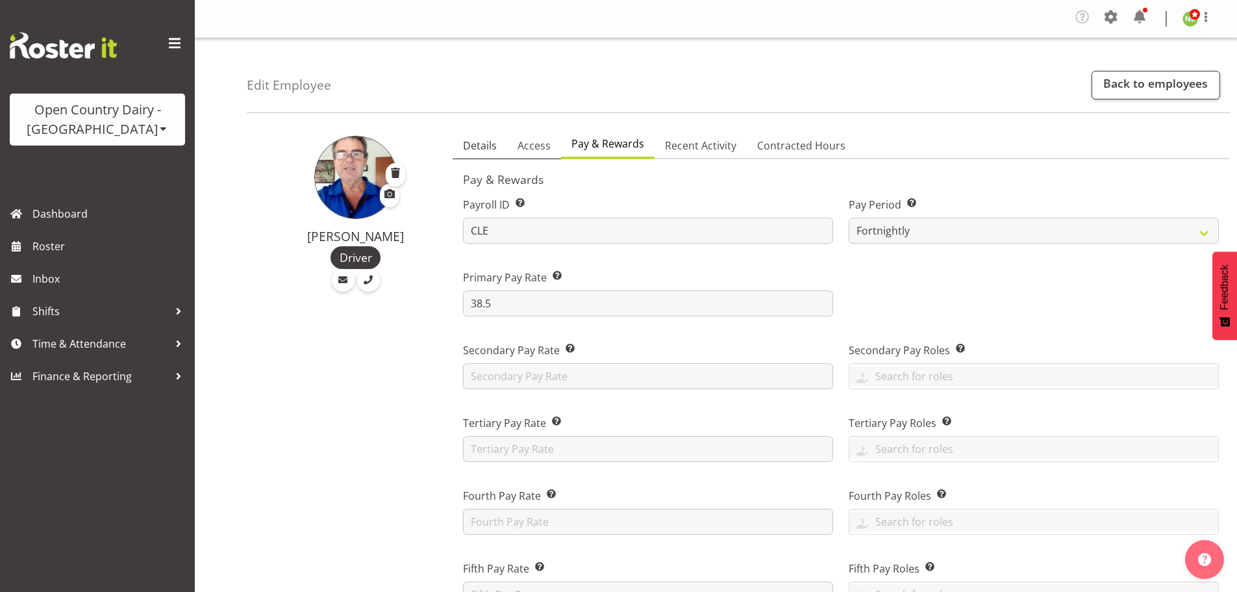
drag, startPoint x: 524, startPoint y: 145, endPoint x: 488, endPoint y: 142, distance: 36.5
click at [521, 145] on span "Access" at bounding box center [534, 146] width 33 height 16
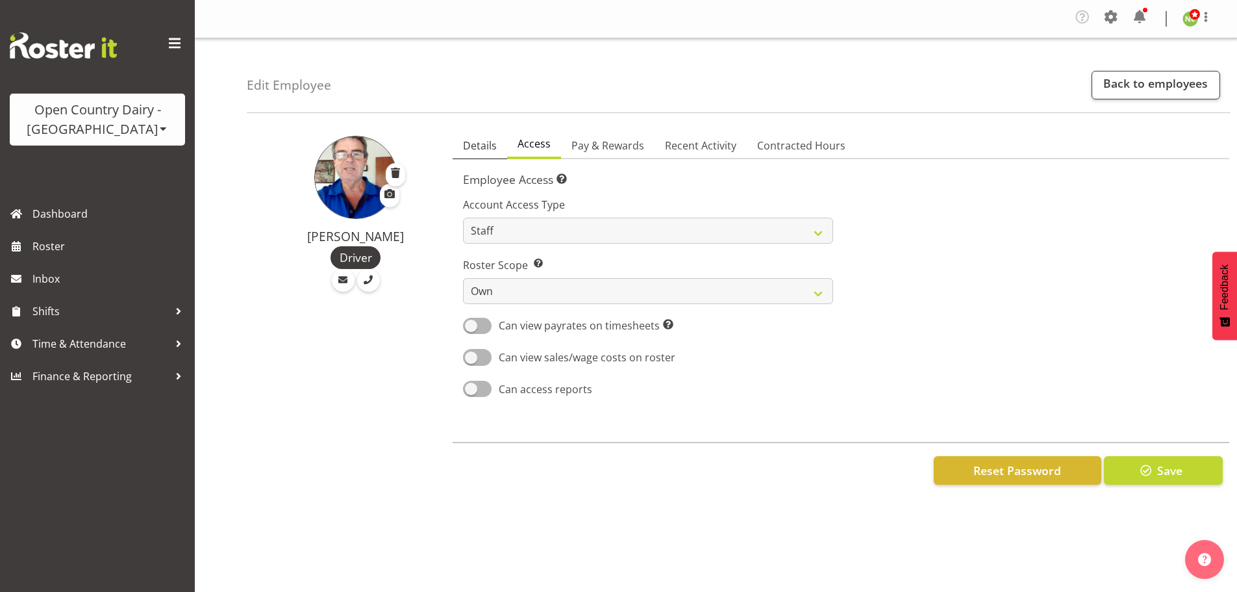
click at [467, 142] on span "Details" at bounding box center [480, 146] width 34 height 16
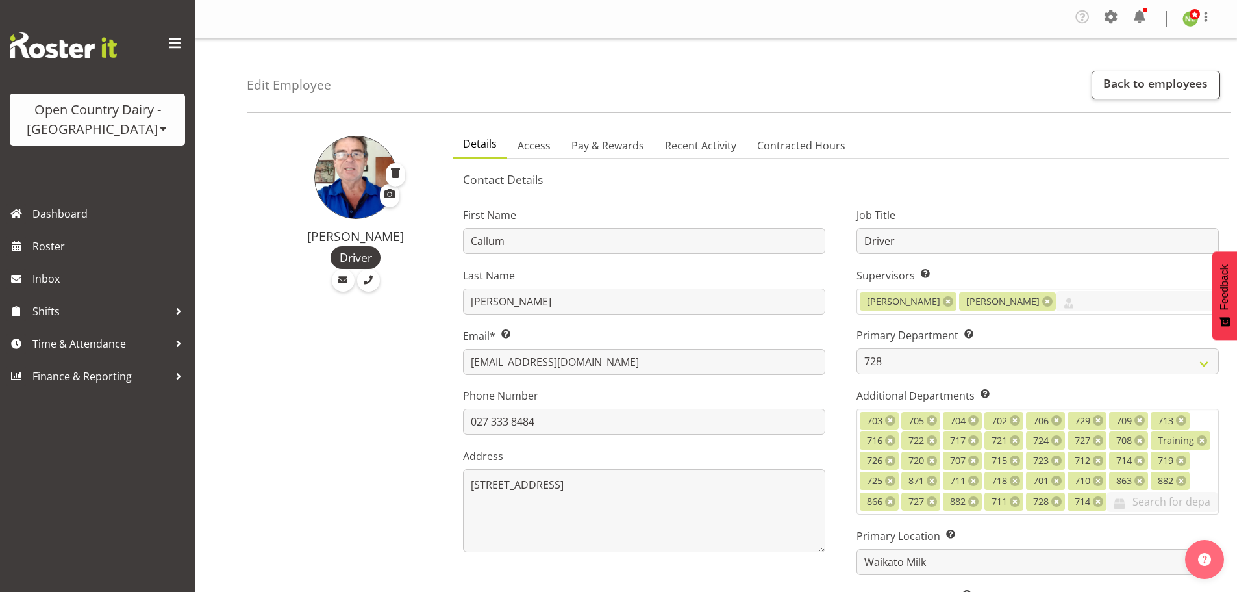
click at [436, 205] on div "Callum Leslie Driver" at bounding box center [355, 214] width 163 height 156
drag, startPoint x: 434, startPoint y: 207, endPoint x: 438, endPoint y: 199, distance: 8.1
click at [436, 203] on div "Callum Leslie Driver" at bounding box center [355, 214] width 163 height 156
click at [601, 143] on span "Pay & Rewards" at bounding box center [607, 146] width 73 height 16
